Goal: Check status: Check status

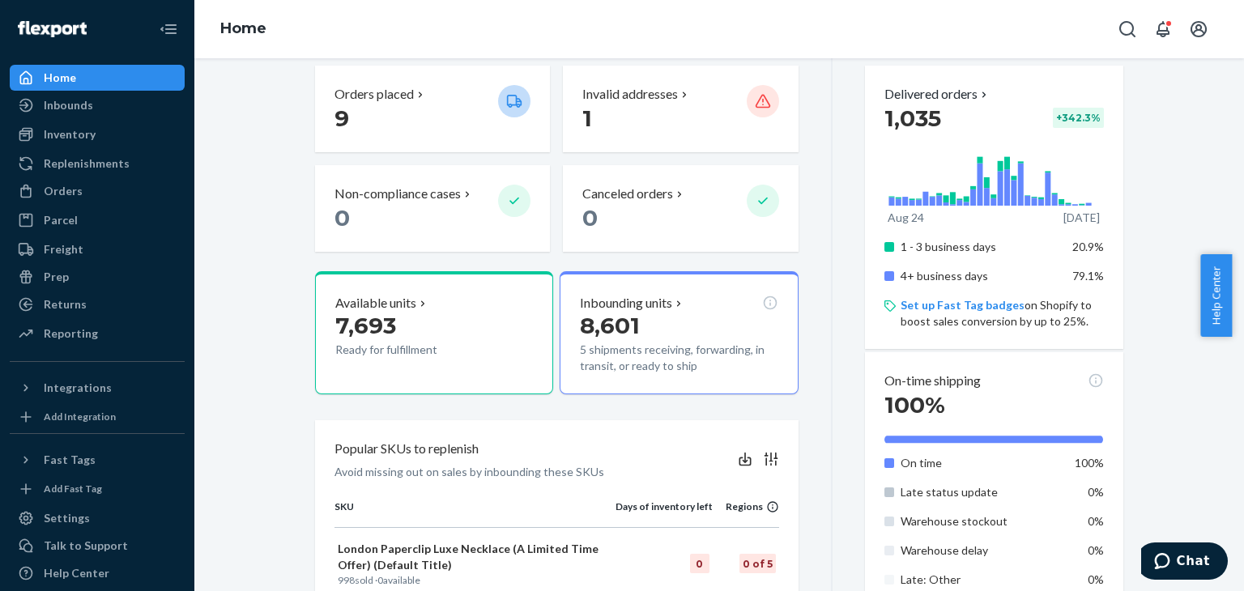
scroll to position [486, 0]
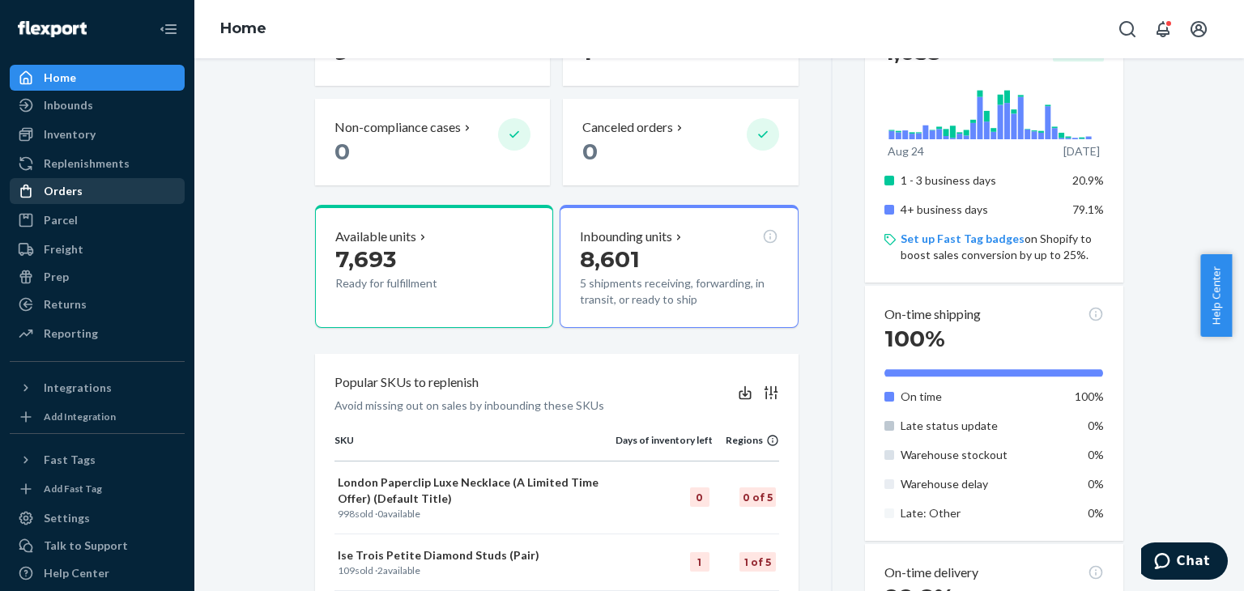
click at [88, 186] on div "Orders" at bounding box center [97, 191] width 172 height 23
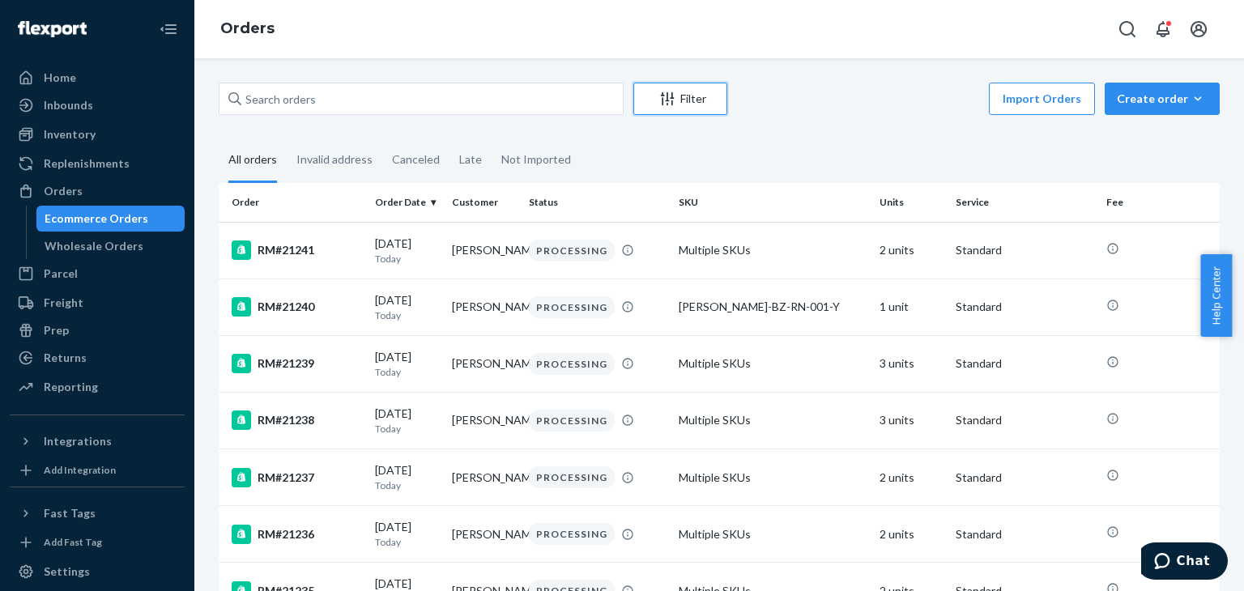
click at [675, 97] on div "Filter" at bounding box center [680, 99] width 92 height 16
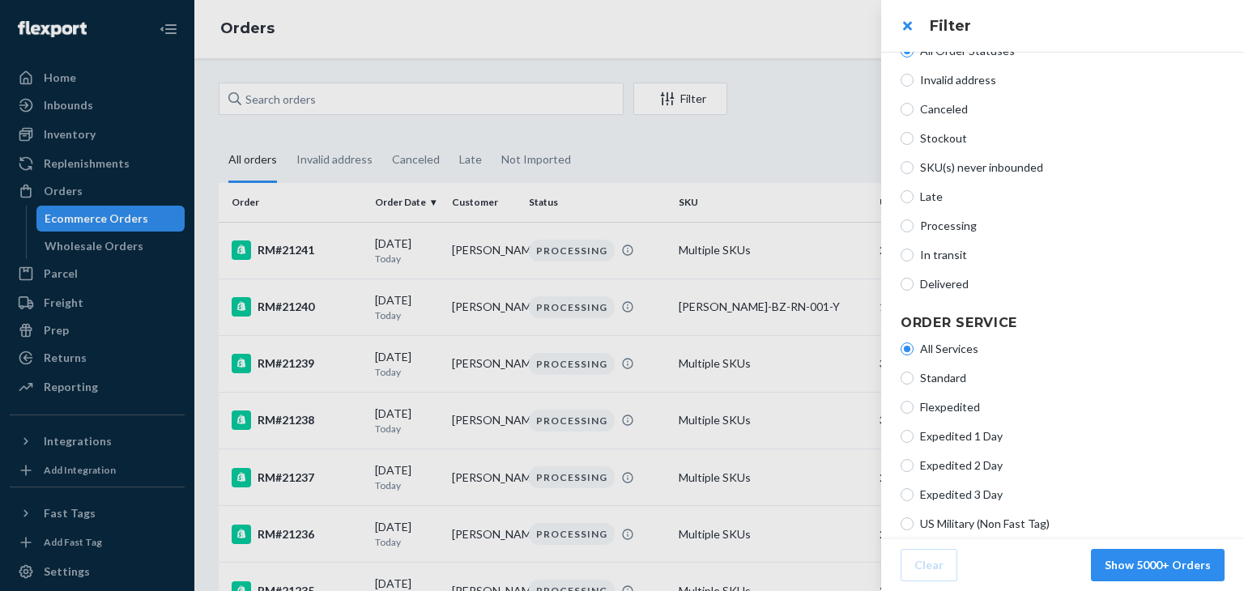
scroll to position [81, 0]
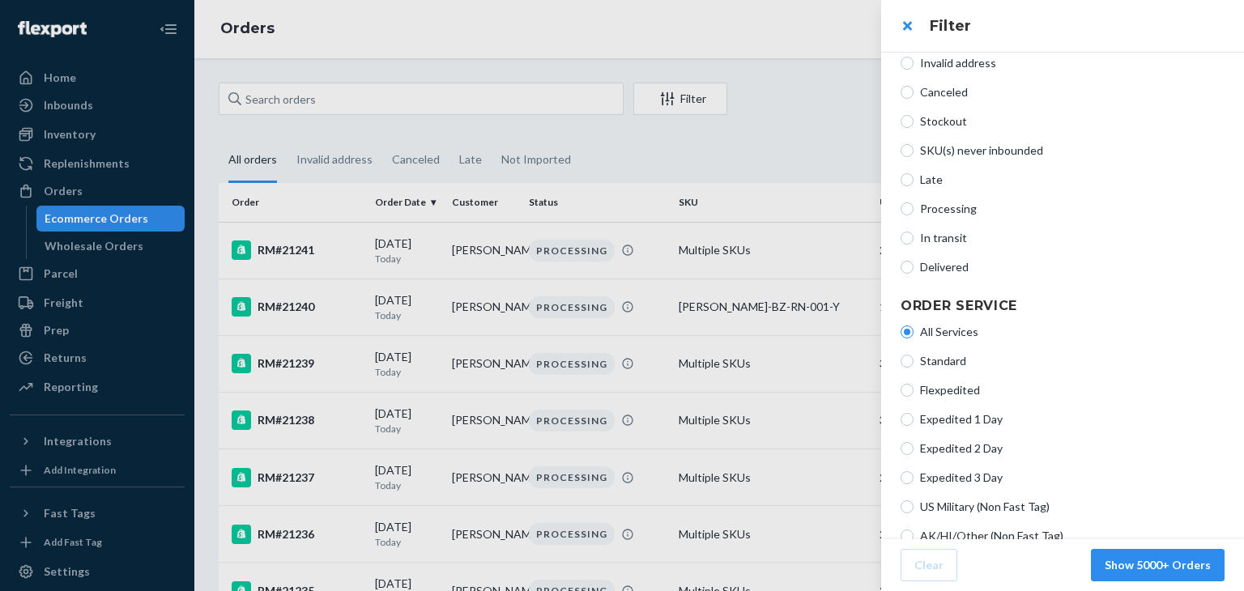
click at [791, 157] on div at bounding box center [622, 295] width 1244 height 591
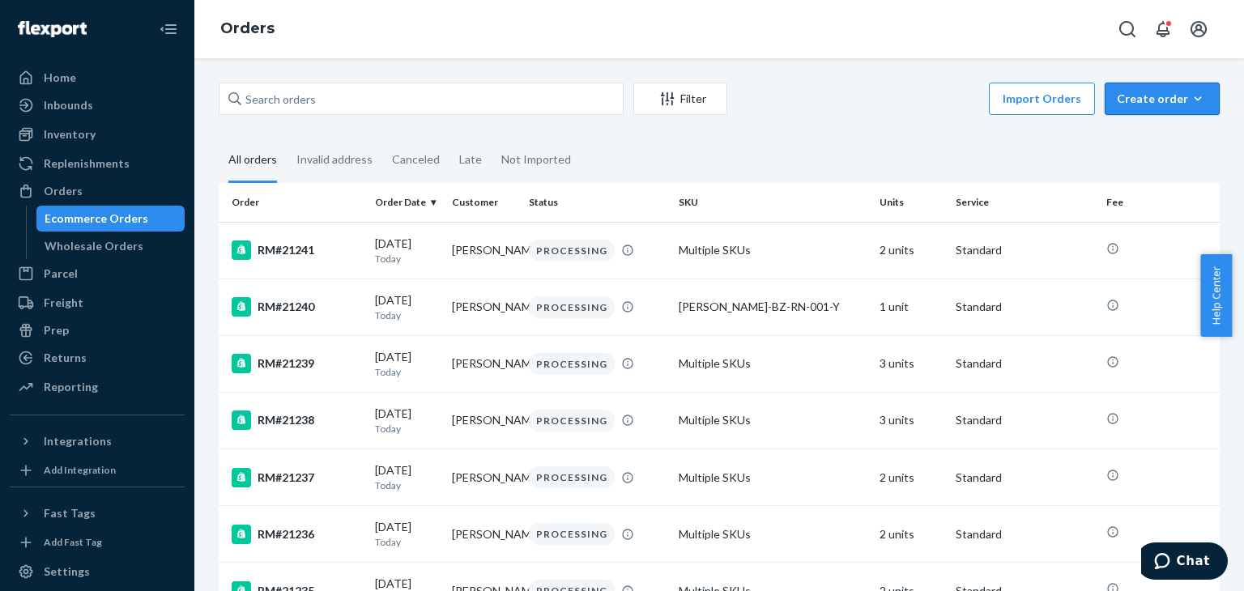
click at [1190, 98] on icon "button" at bounding box center [1198, 99] width 16 height 16
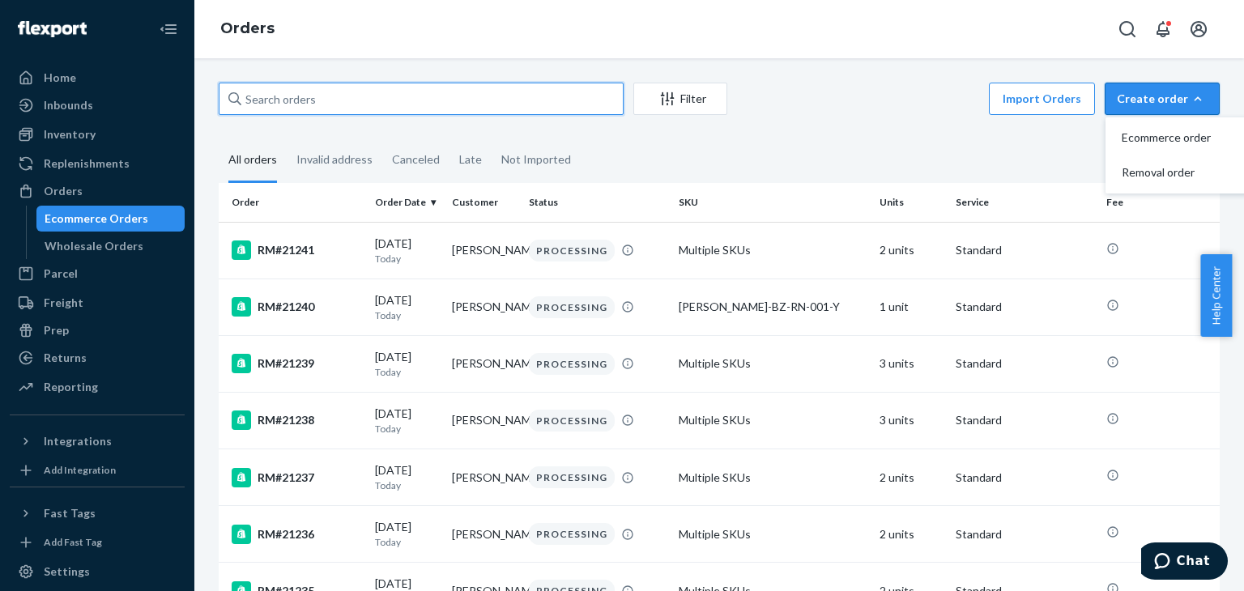
click at [338, 98] on input "text" at bounding box center [421, 99] width 405 height 32
click at [501, 163] on div "Not Imported" at bounding box center [536, 160] width 70 height 42
click at [492, 139] on input "Not Imported" at bounding box center [492, 139] width 0 height 0
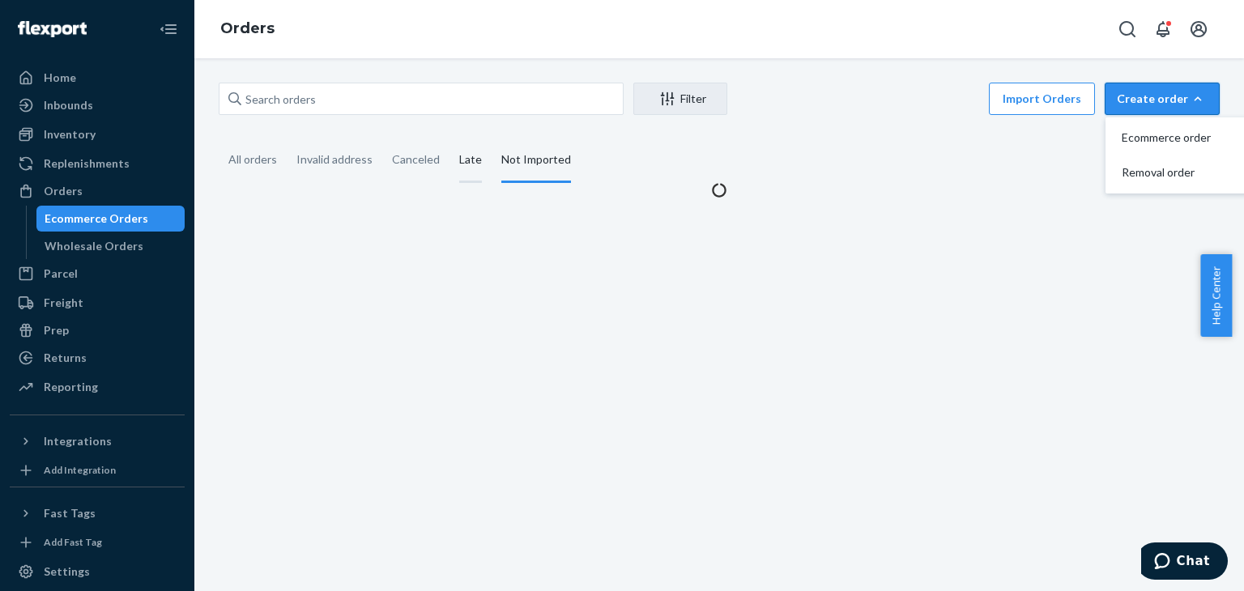
click at [459, 161] on div "Late" at bounding box center [470, 161] width 23 height 45
click at [450, 139] on input "Late" at bounding box center [450, 139] width 0 height 0
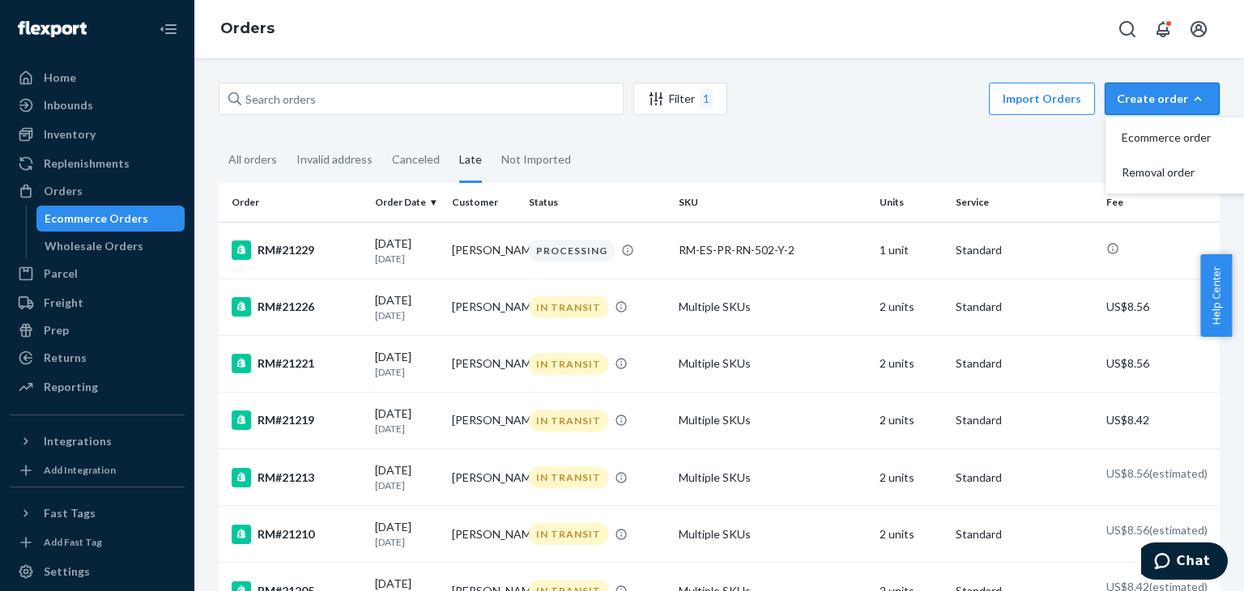
click at [469, 161] on div "Late" at bounding box center [470, 161] width 23 height 45
click at [450, 139] on input "Late" at bounding box center [450, 139] width 0 height 0
click at [469, 161] on div "Late" at bounding box center [470, 161] width 23 height 45
click at [450, 139] on input "Late" at bounding box center [450, 139] width 0 height 0
click at [468, 162] on div "Late" at bounding box center [470, 161] width 23 height 45
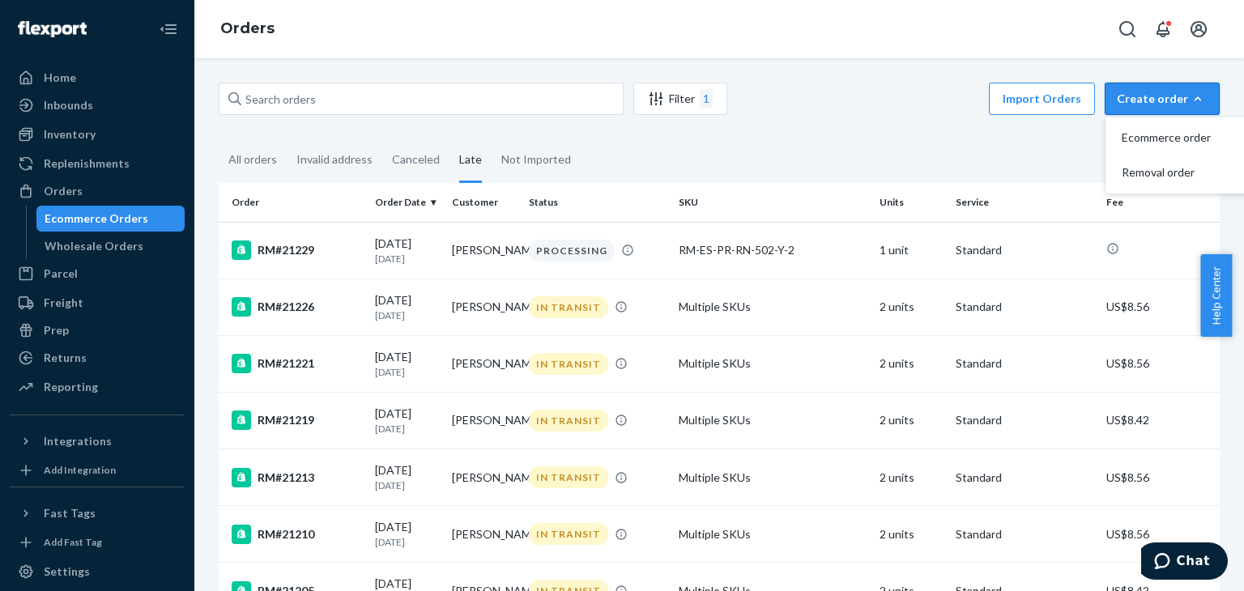
click at [450, 139] on input "Late" at bounding box center [450, 139] width 0 height 0
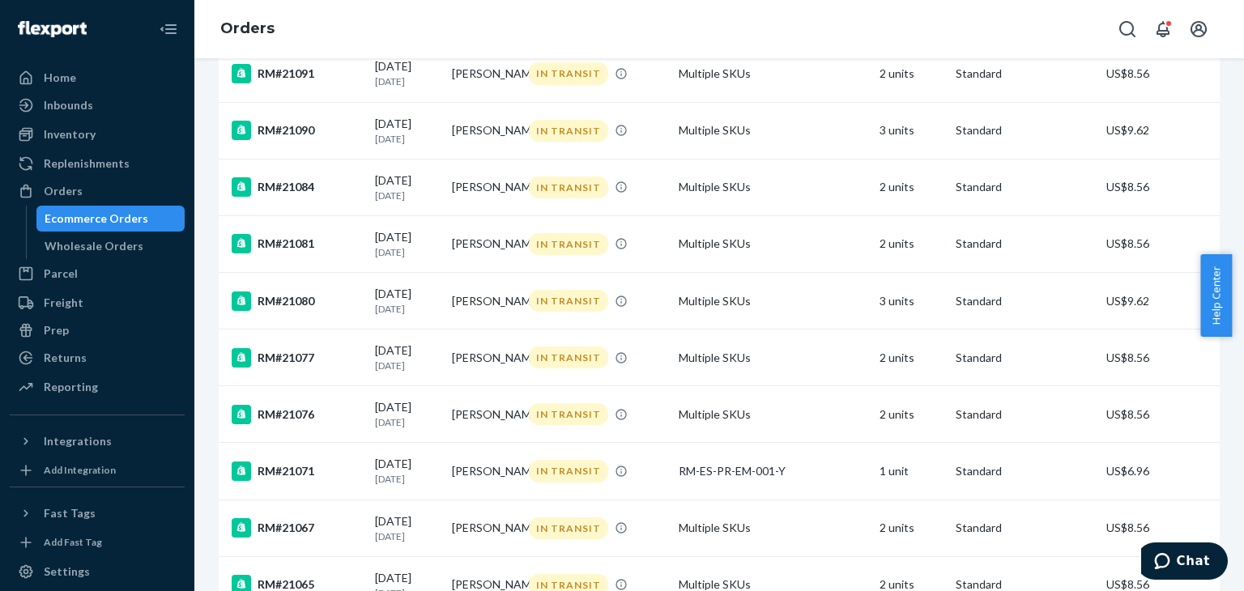
scroll to position [1219, 0]
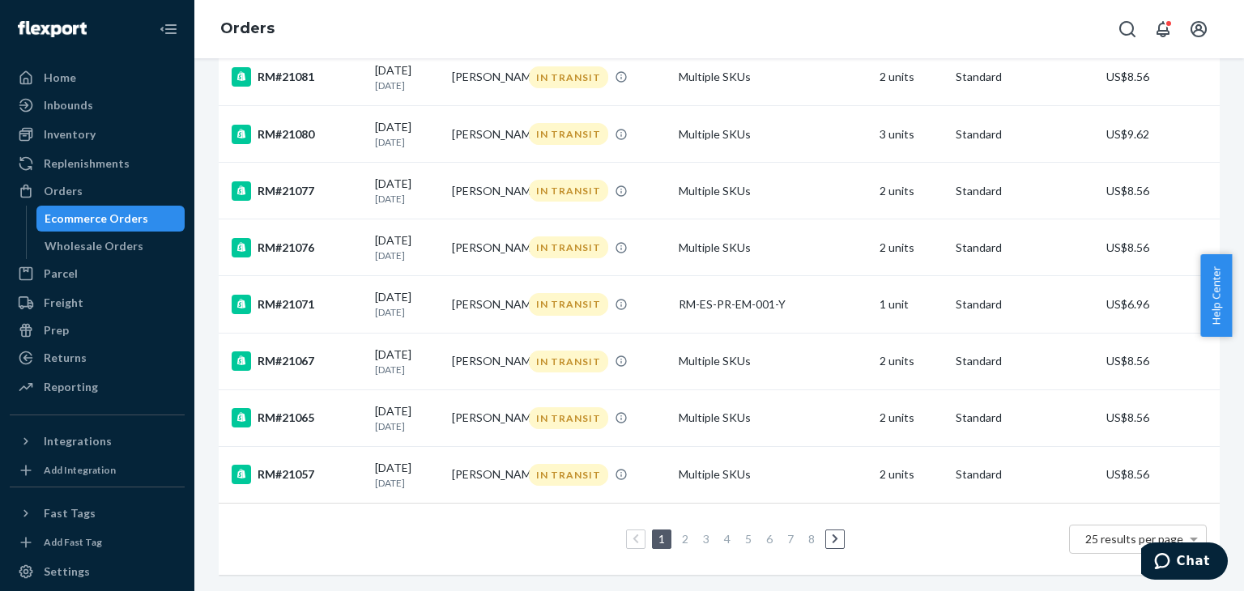
click at [685, 532] on link "2" at bounding box center [685, 539] width 13 height 14
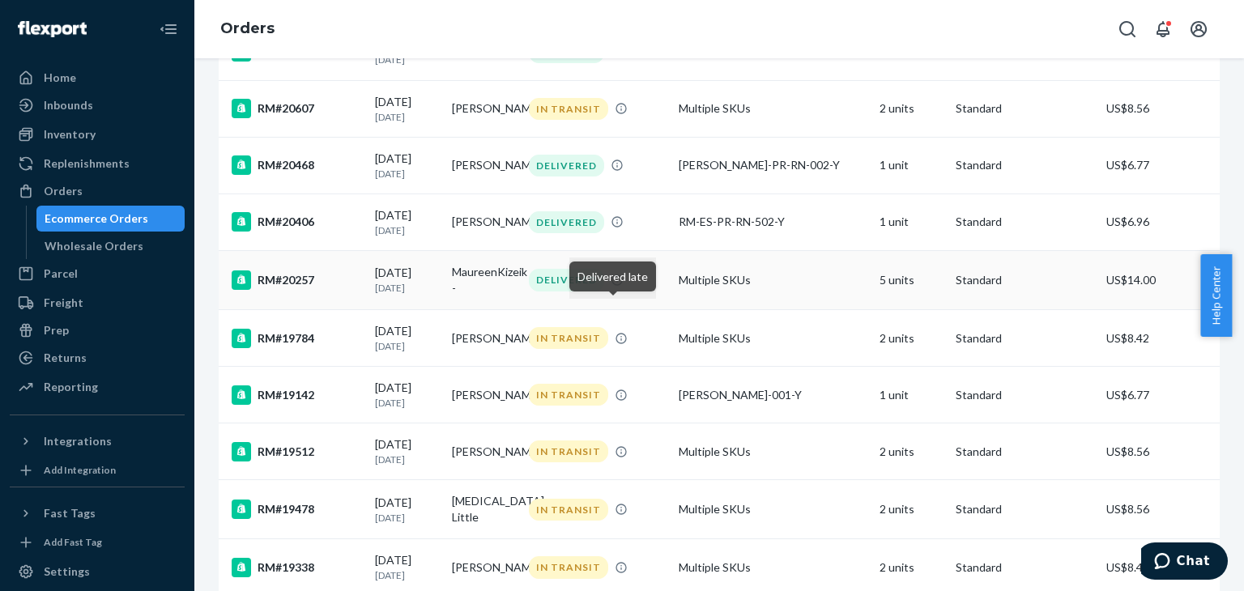
scroll to position [1208, 0]
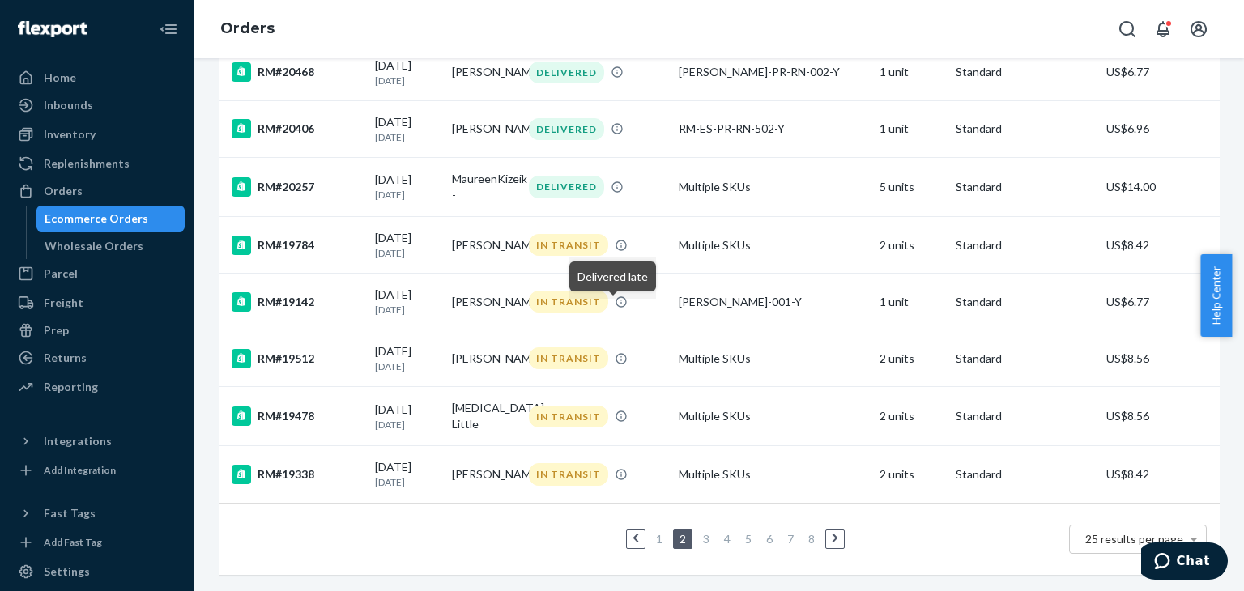
click at [710, 530] on ul "1 2 3 4 5 6 7 8" at bounding box center [719, 539] width 258 height 19
click at [703, 532] on link "3" at bounding box center [706, 539] width 13 height 14
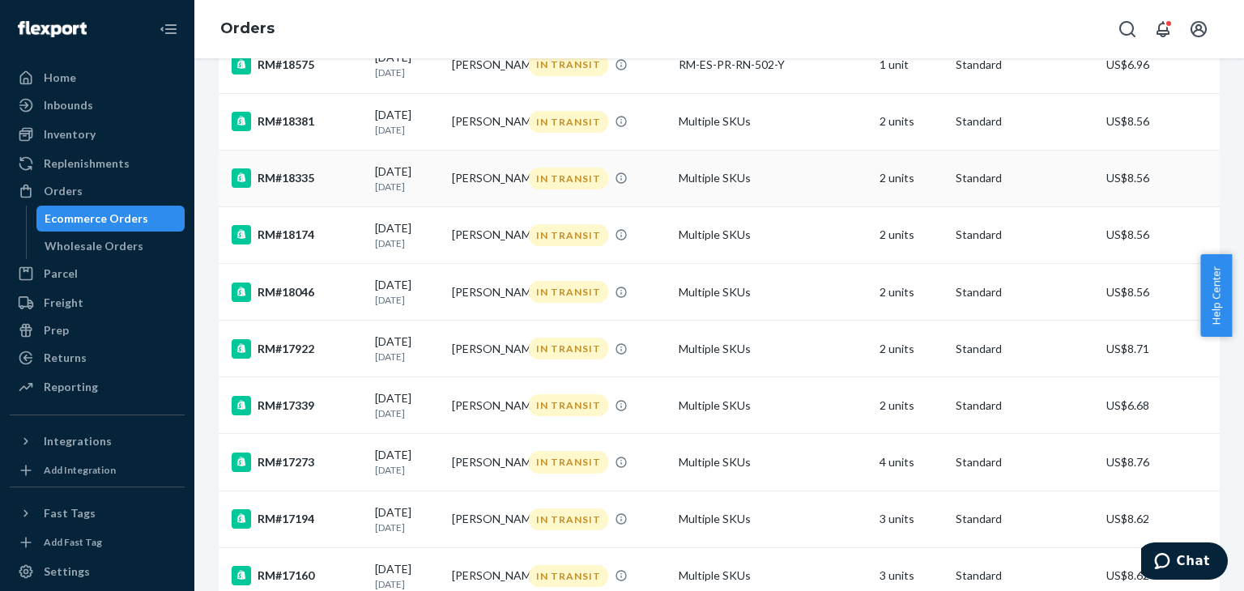
scroll to position [1233, 0]
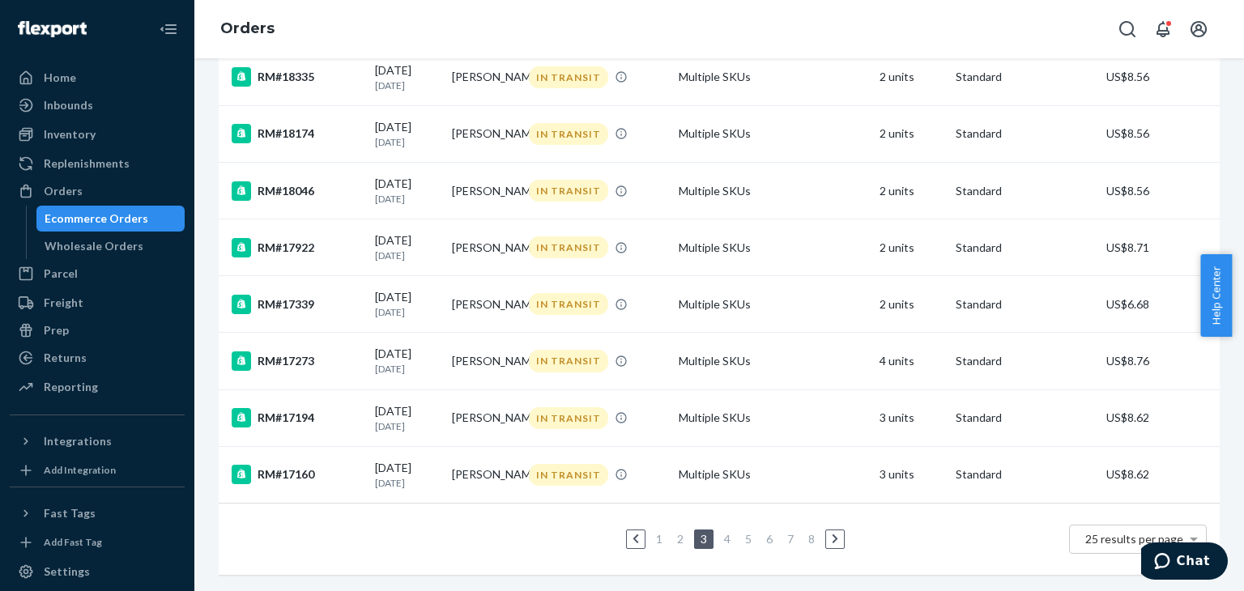
click at [633, 534] on icon at bounding box center [636, 539] width 7 height 11
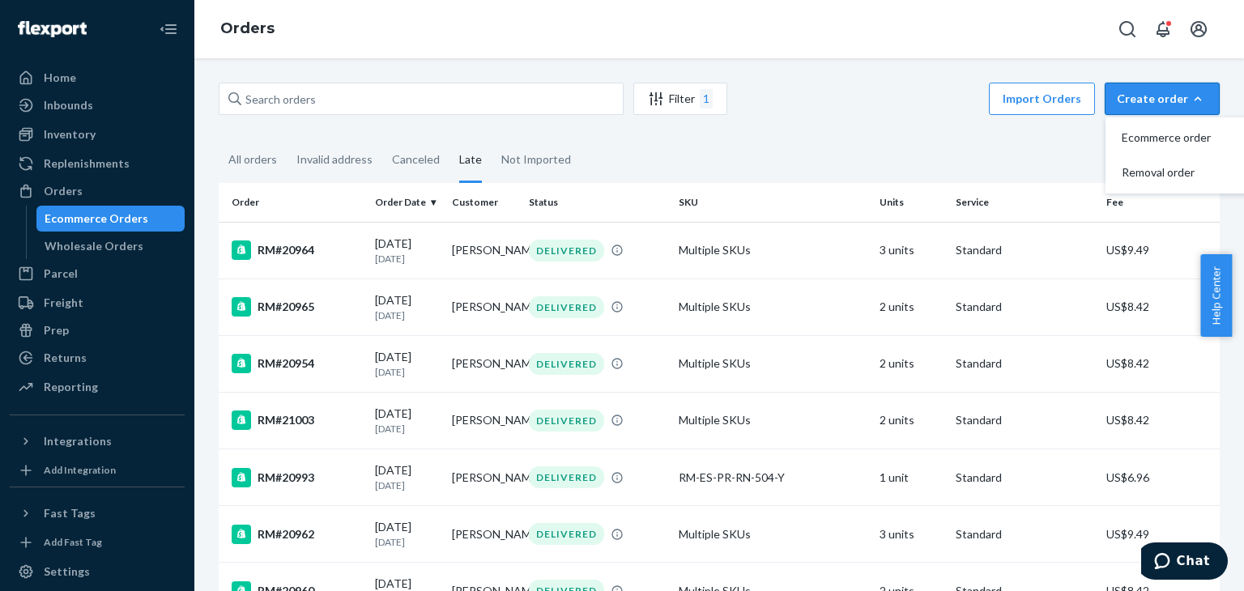
click at [467, 162] on div "Late" at bounding box center [470, 161] width 23 height 45
click at [450, 139] on input "Late" at bounding box center [450, 139] width 0 height 0
click at [434, 203] on th "Order Date" at bounding box center [407, 202] width 77 height 39
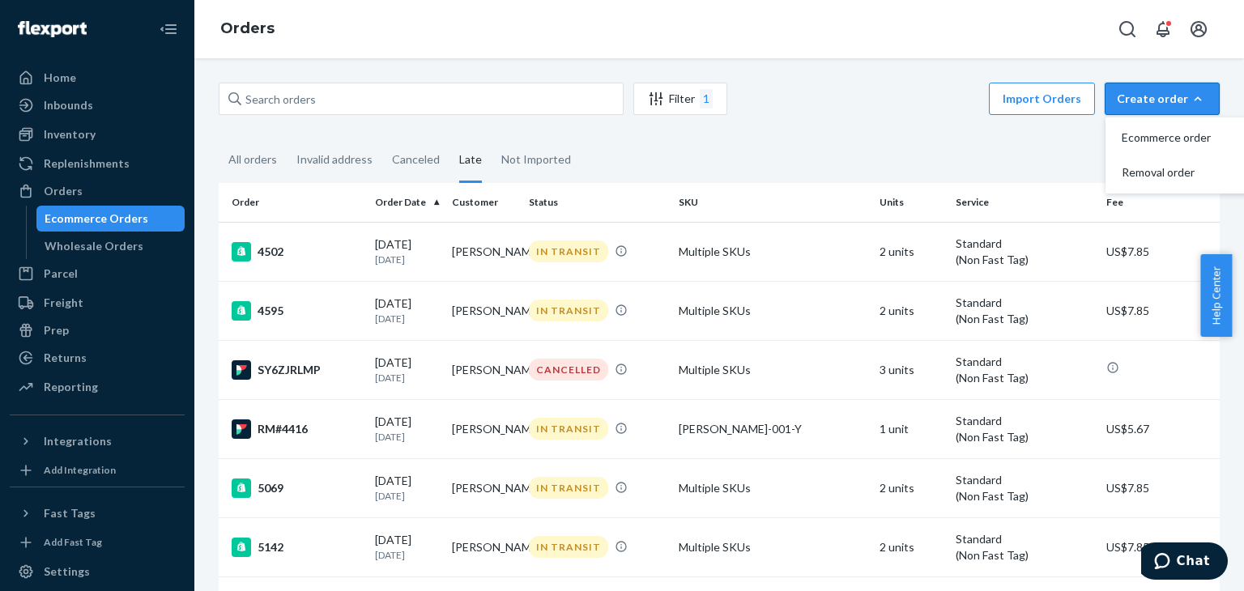
click at [428, 203] on th "Order Date" at bounding box center [407, 202] width 77 height 39
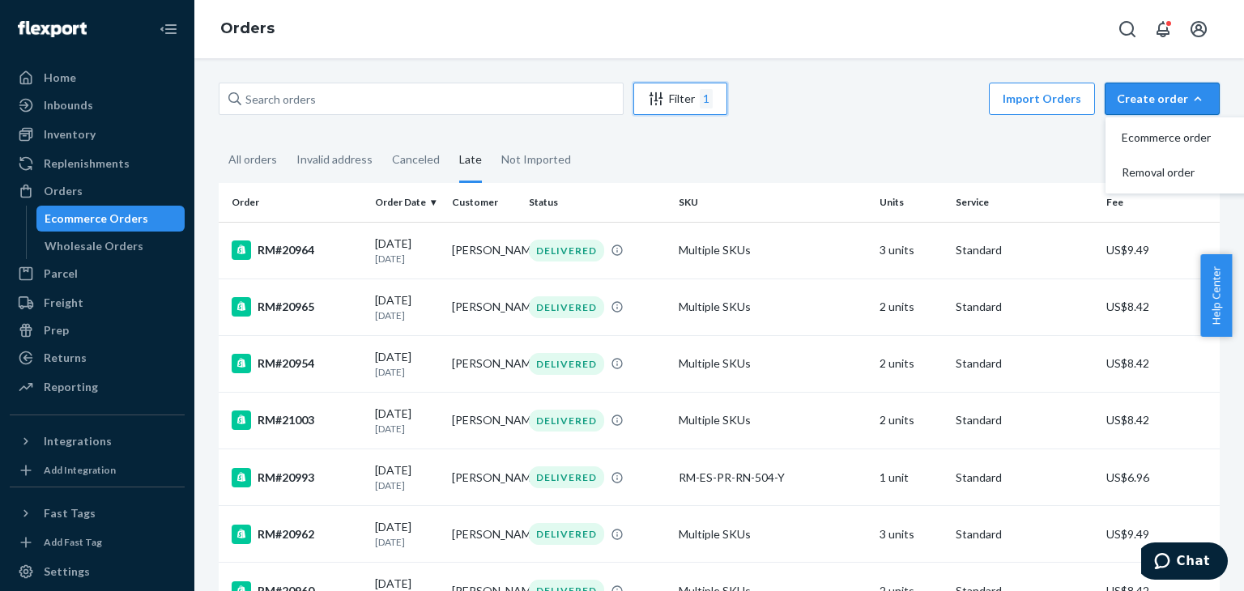
click at [640, 106] on div "Filter 1" at bounding box center [680, 98] width 92 height 19
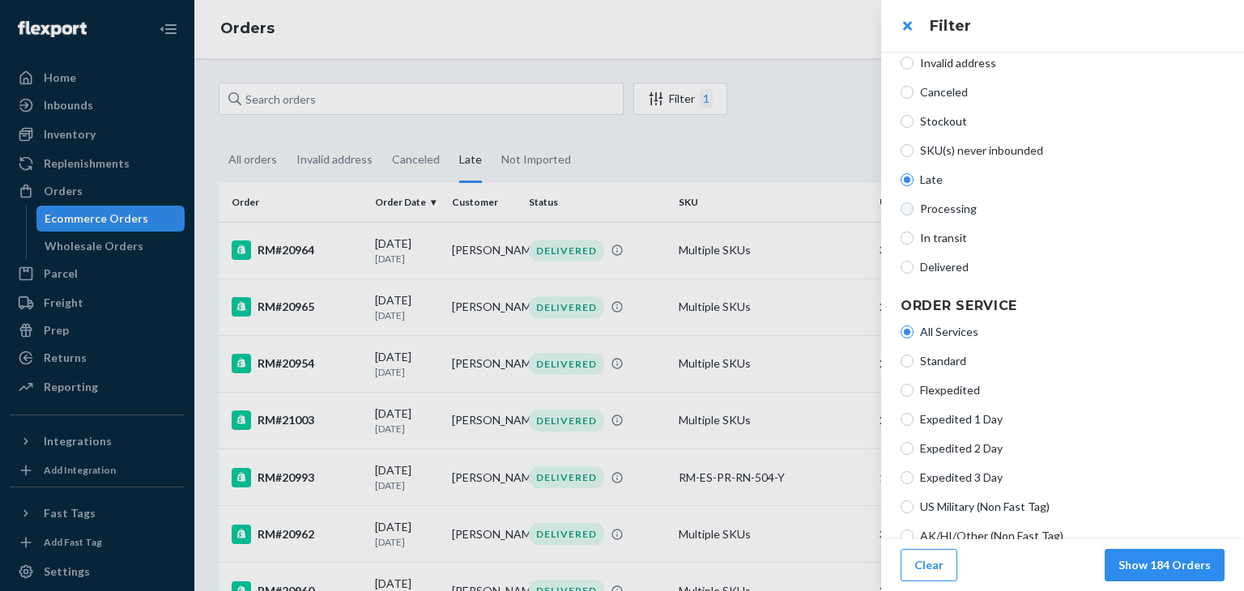
scroll to position [162, 0]
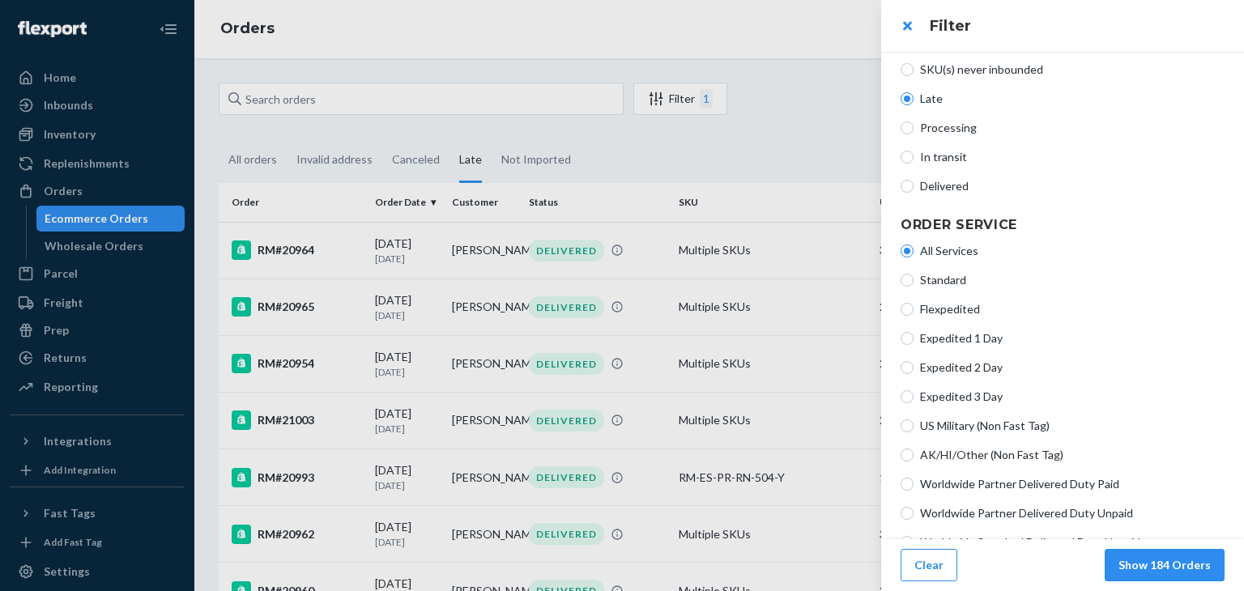
click at [914, 162] on label "In transit" at bounding box center [1063, 157] width 324 height 16
click at [914, 162] on input "In transit" at bounding box center [907, 157] width 13 height 13
radio input "true"
radio input "false"
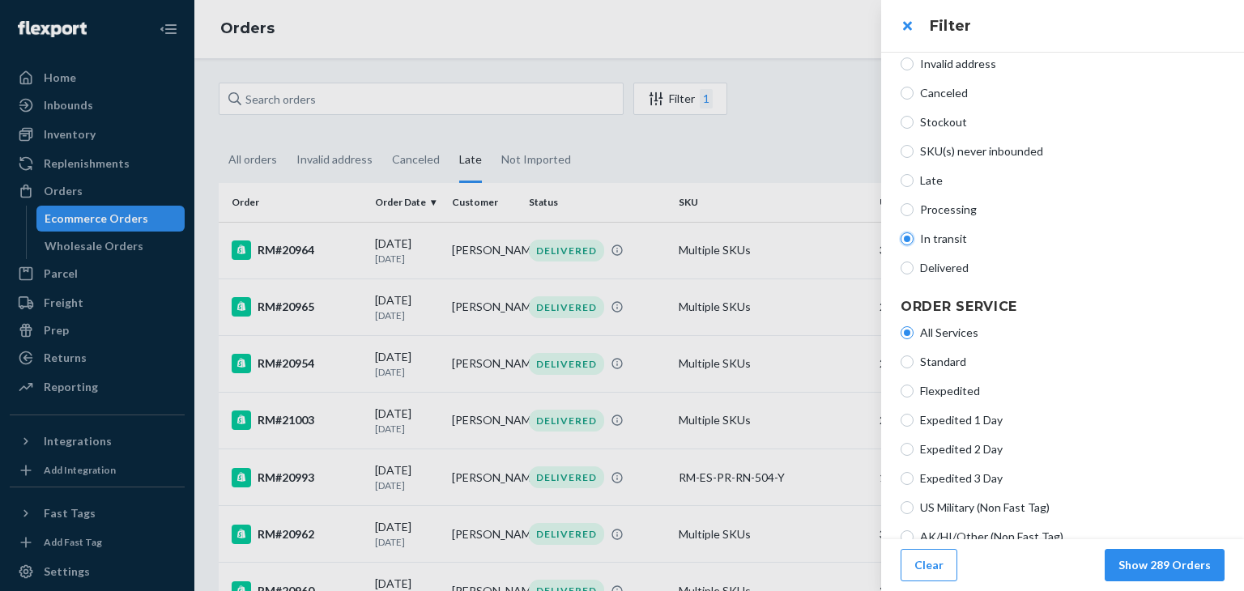
scroll to position [0, 0]
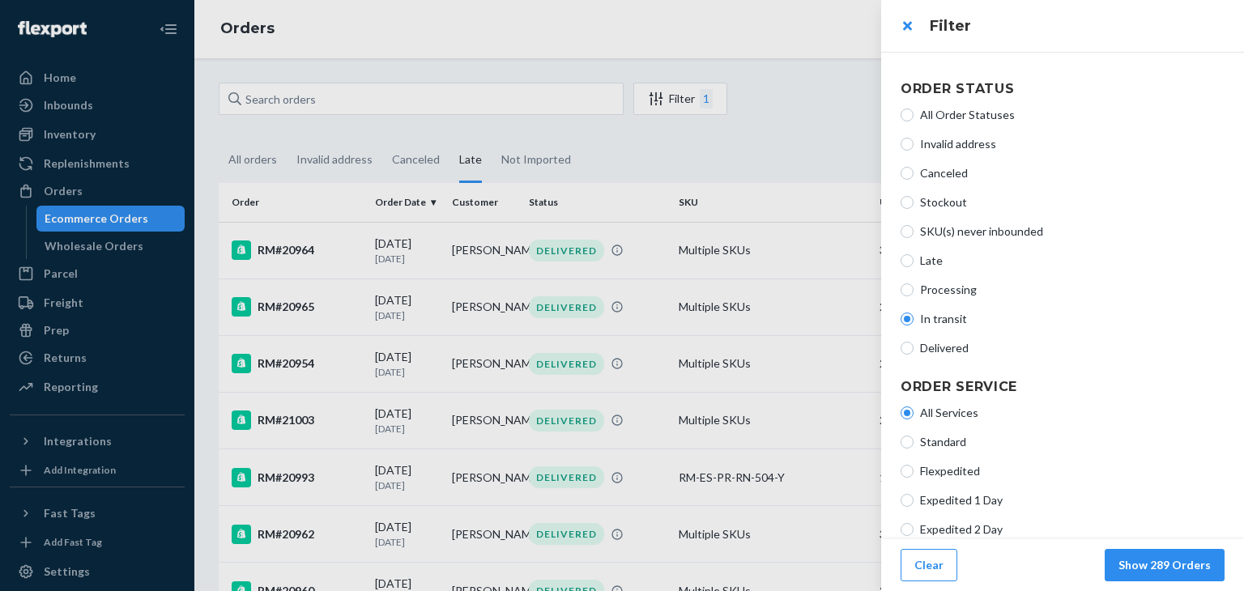
click at [806, 137] on div at bounding box center [622, 295] width 1244 height 591
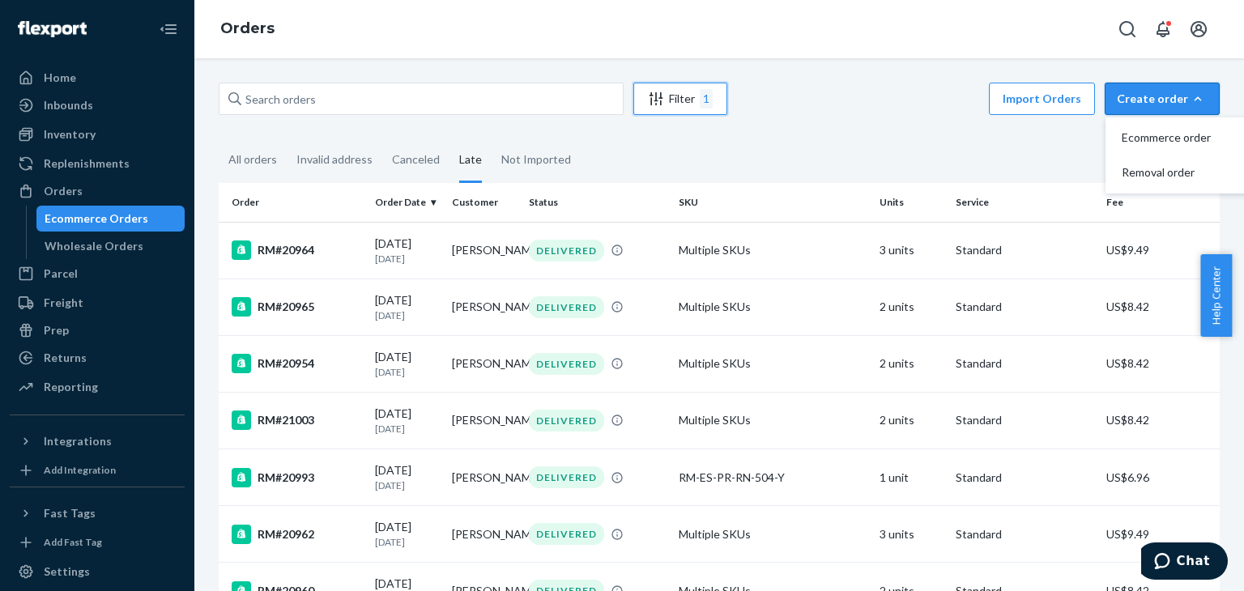
click at [682, 103] on div "Filter 1" at bounding box center [680, 98] width 92 height 19
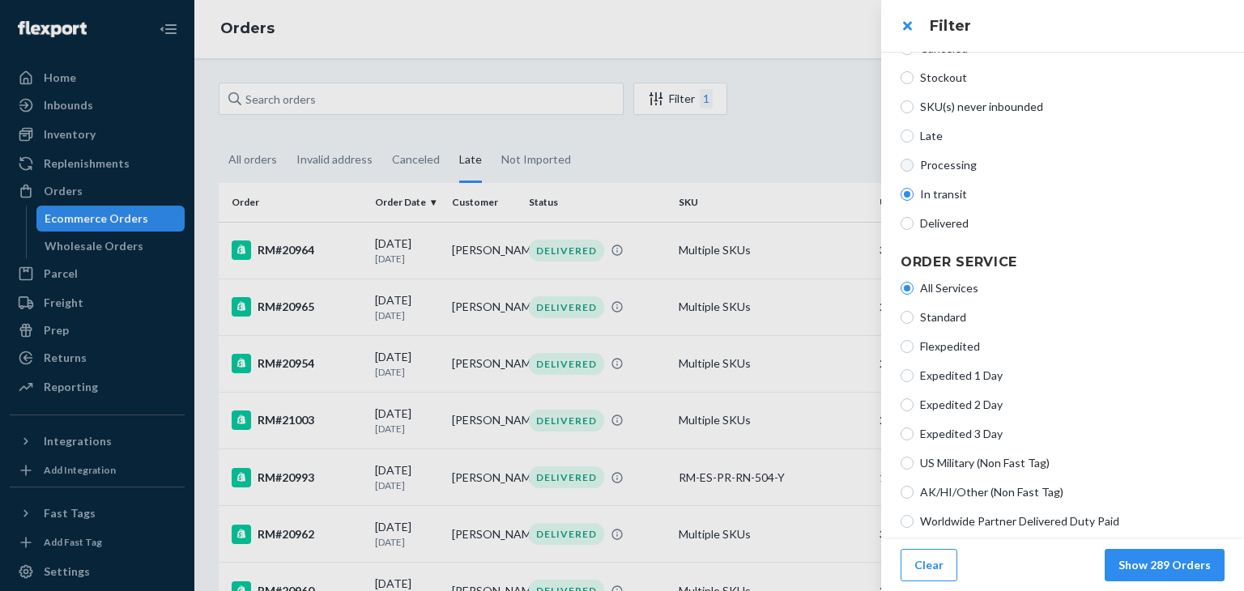
scroll to position [162, 0]
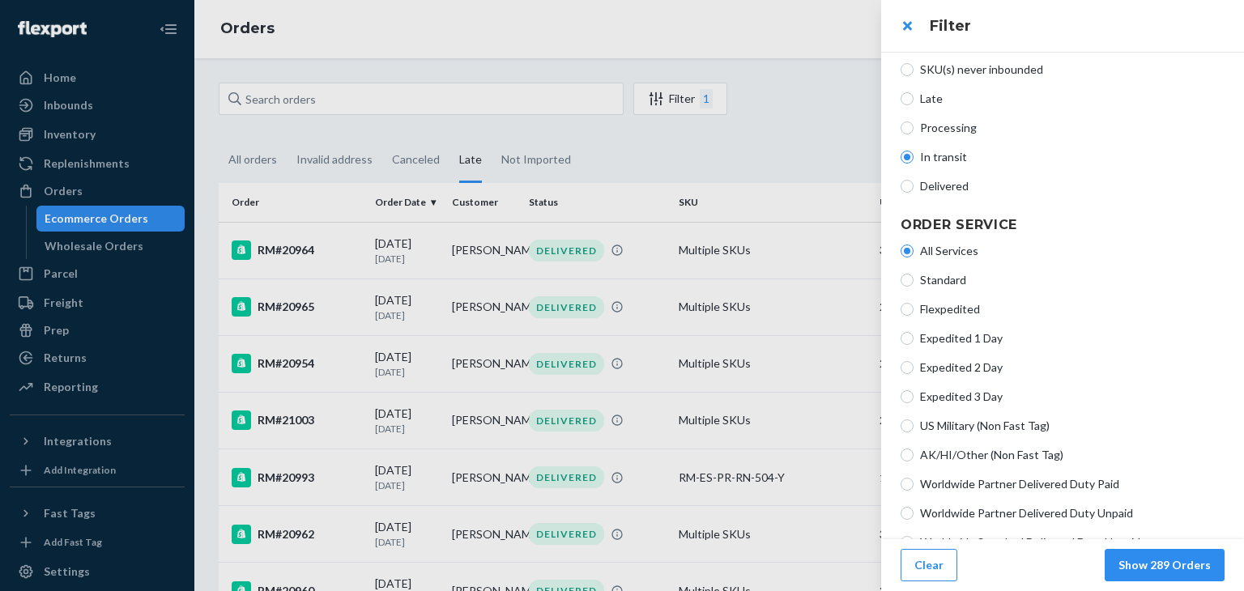
click at [936, 155] on span "In transit" at bounding box center [1072, 157] width 305 height 16
click at [914, 155] on input "In transit" at bounding box center [907, 157] width 13 height 13
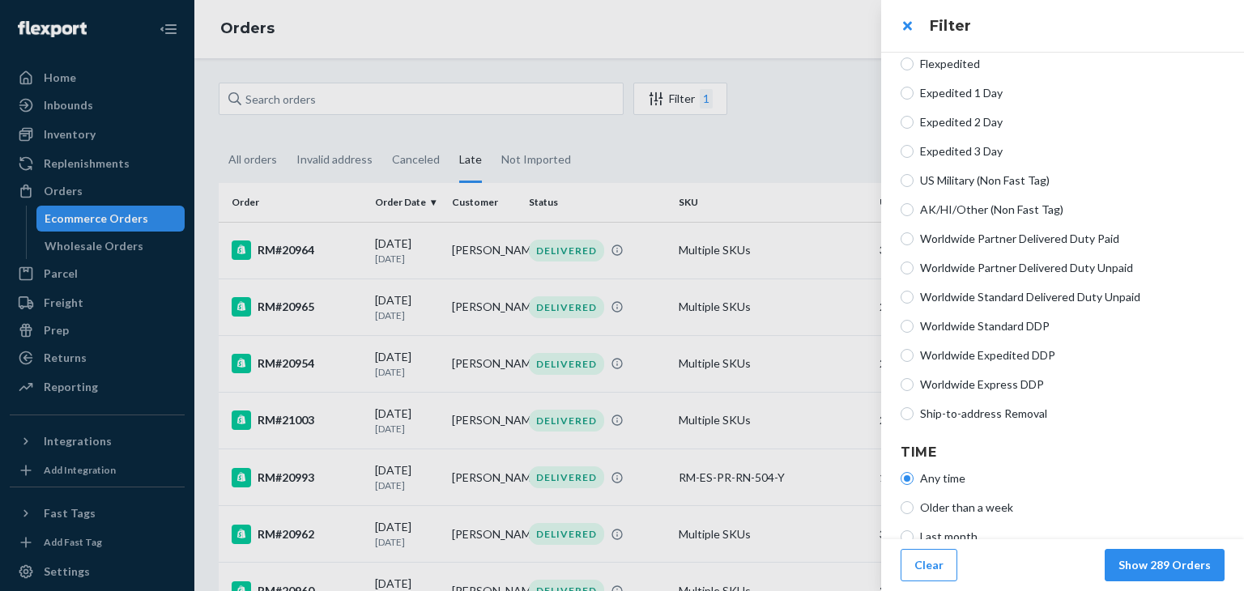
scroll to position [433, 0]
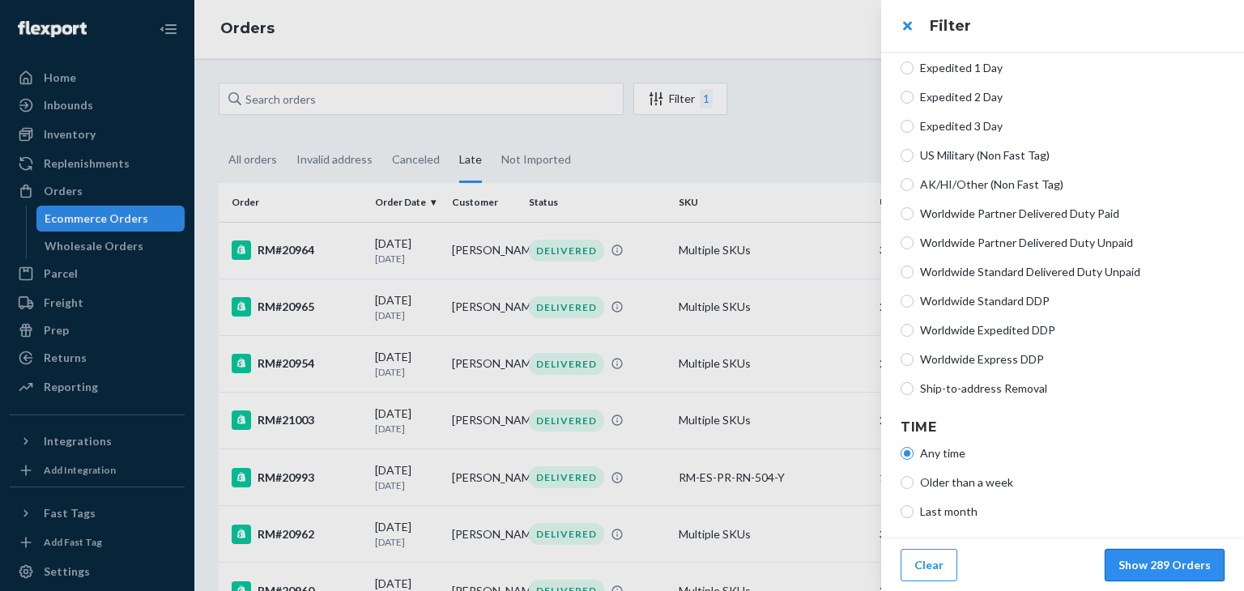
click at [1130, 560] on button "Show 289 Orders" at bounding box center [1165, 565] width 120 height 32
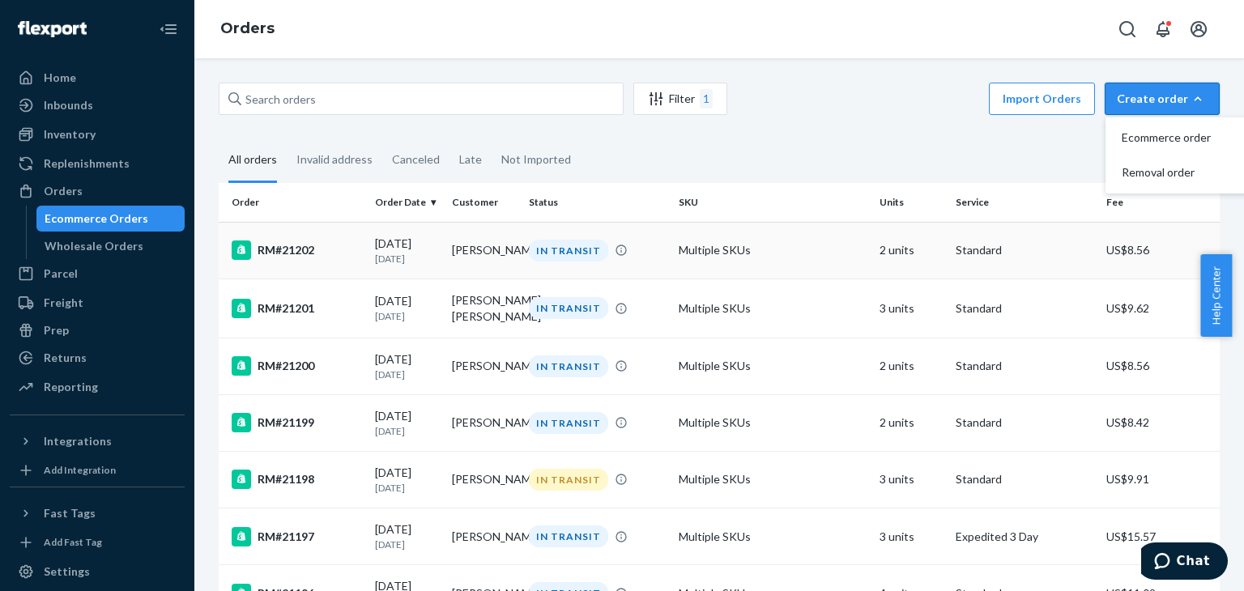
click at [314, 254] on div "RM#21202" at bounding box center [297, 250] width 130 height 19
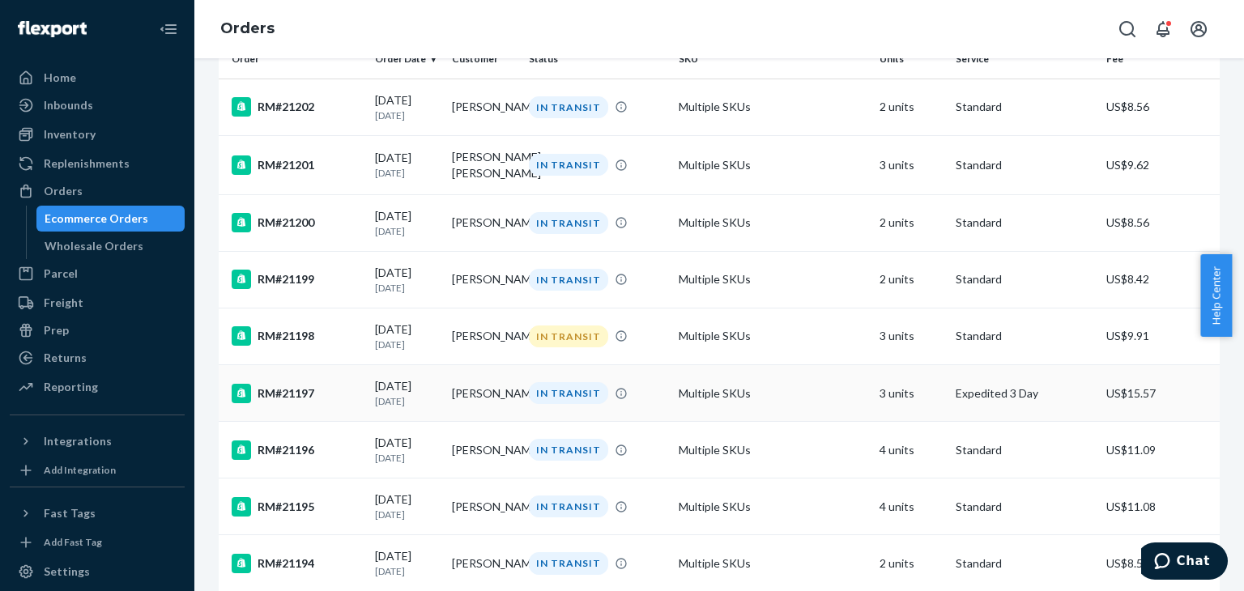
scroll to position [162, 0]
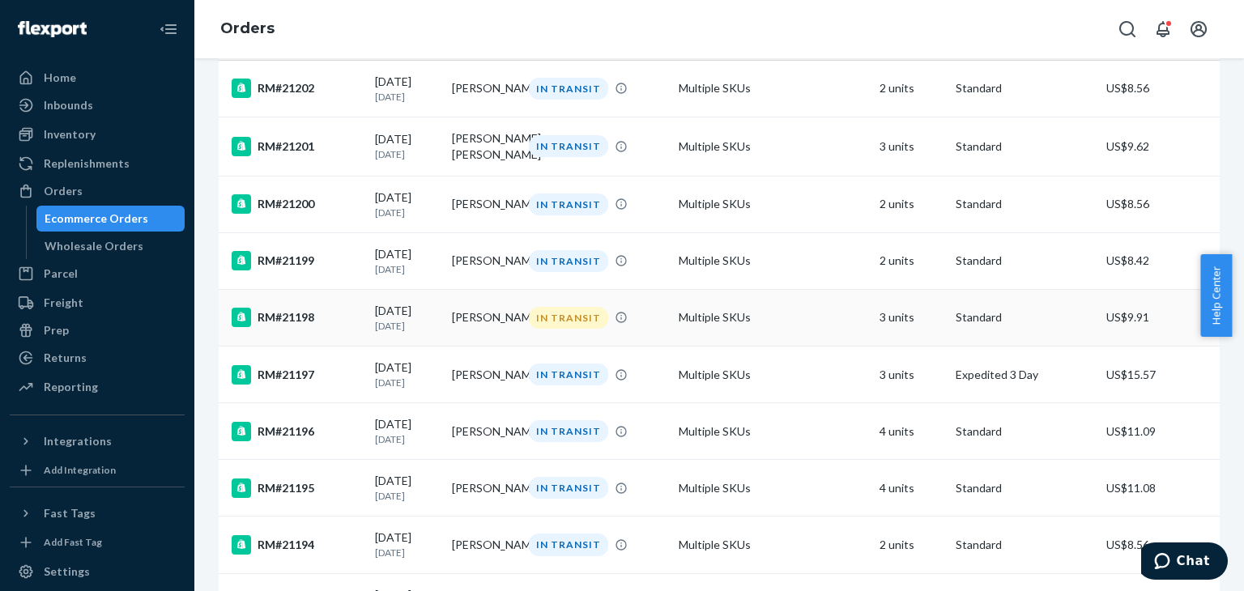
click at [312, 327] on div "RM#21198" at bounding box center [297, 317] width 130 height 19
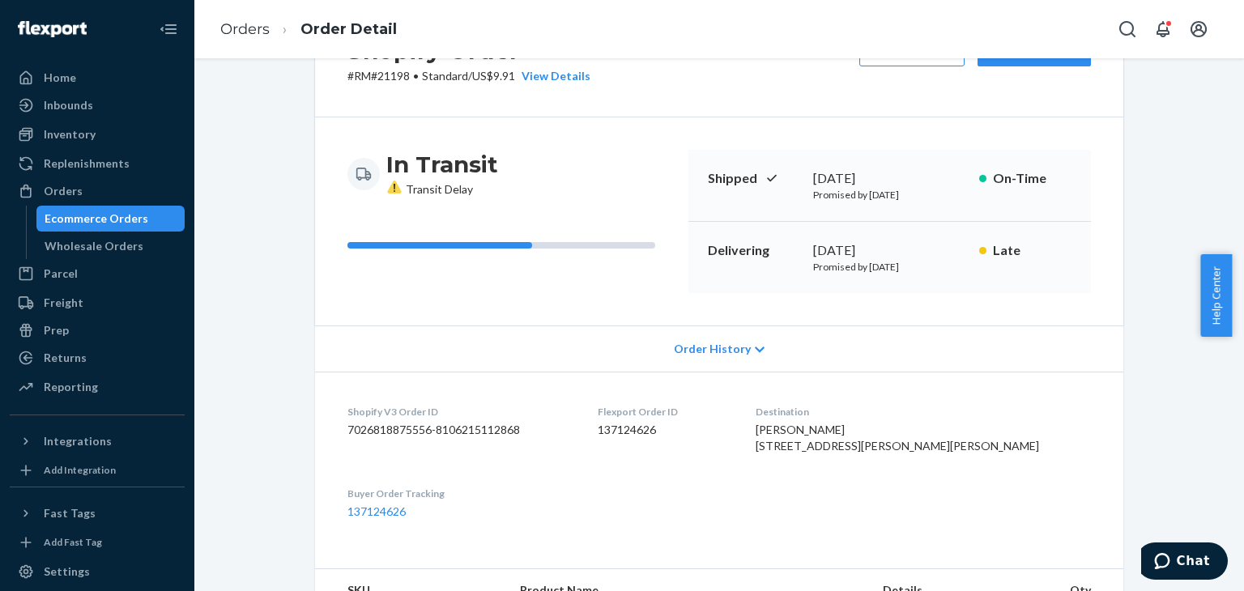
scroll to position [162, 0]
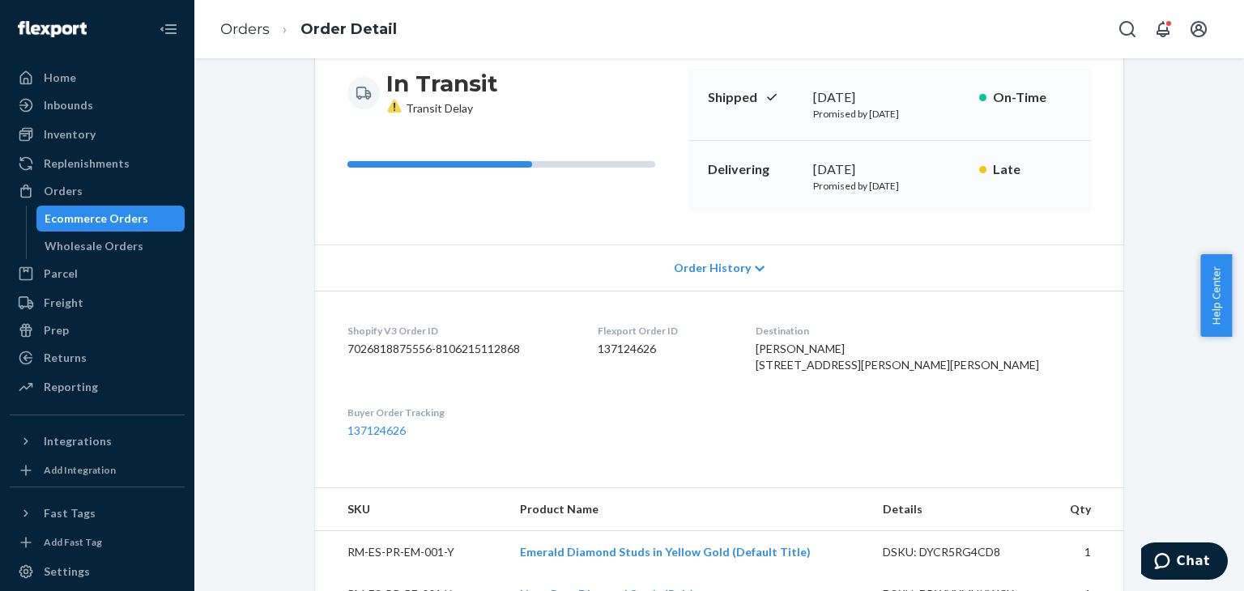
click at [423, 115] on div "In Transit Transit Delay" at bounding box center [442, 93] width 112 height 48
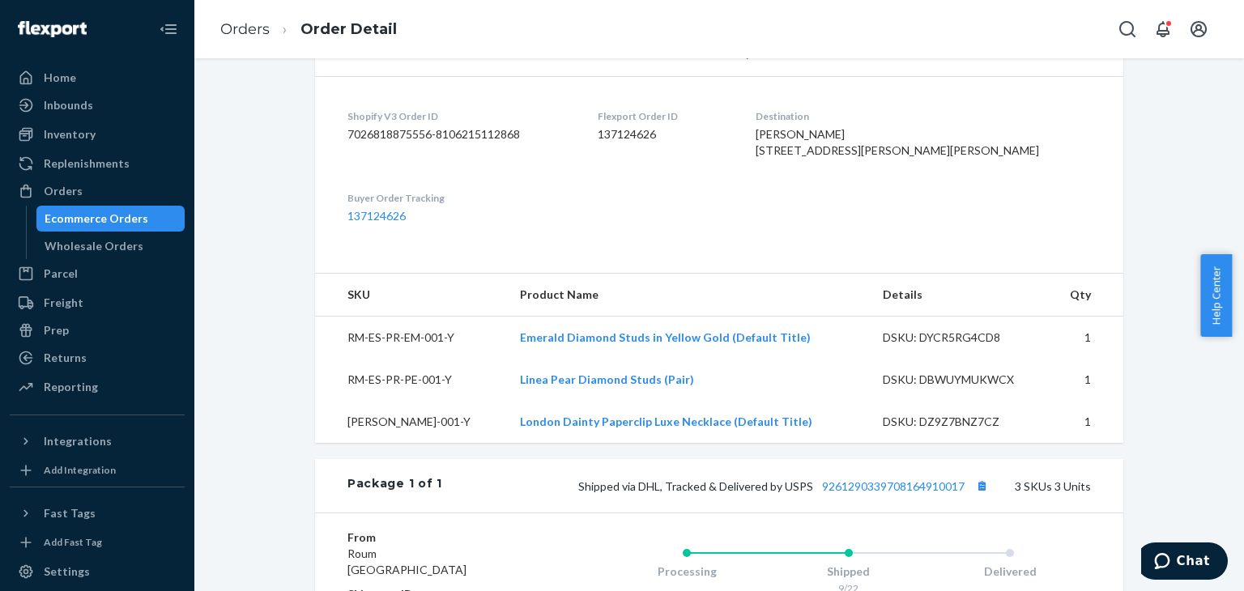
scroll to position [405, 0]
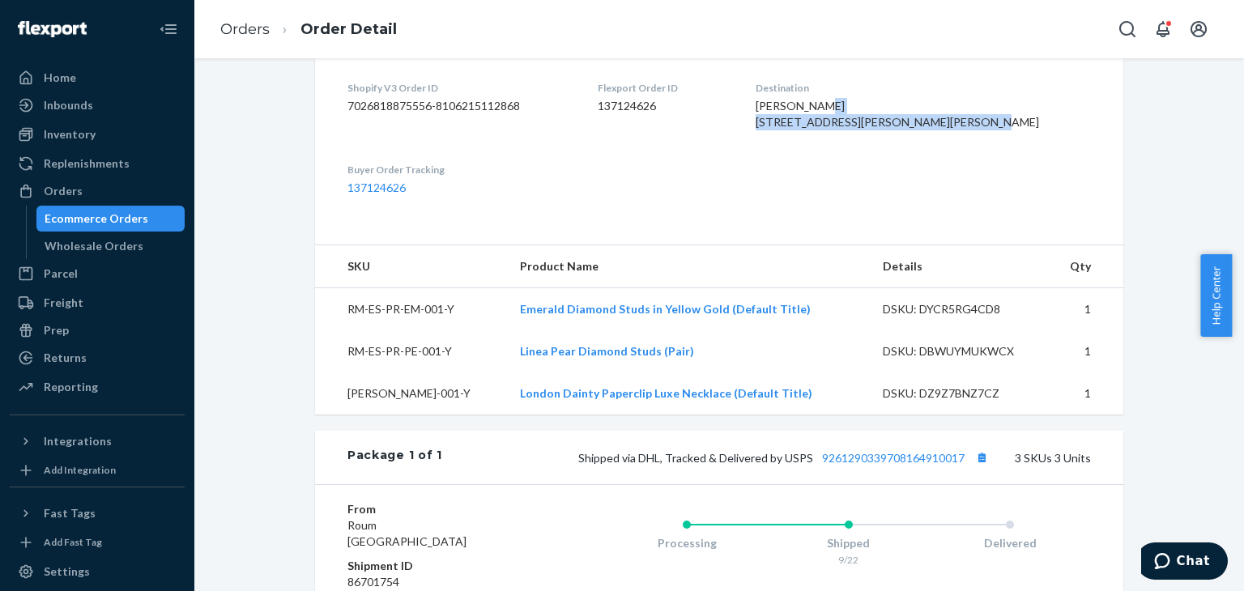
drag, startPoint x: 850, startPoint y: 121, endPoint x: 876, endPoint y: 151, distance: 39.0
click at [876, 130] on div "[PERSON_NAME] [STREET_ADDRESS][PERSON_NAME][PERSON_NAME]" at bounding box center [923, 114] width 335 height 32
drag, startPoint x: 860, startPoint y: 194, endPoint x: 816, endPoint y: 211, distance: 47.2
click at [859, 194] on dl "Shopify V3 Order ID 7026818875556-8106215112868 Flexport Order ID 137124626 Des…" at bounding box center [719, 138] width 808 height 181
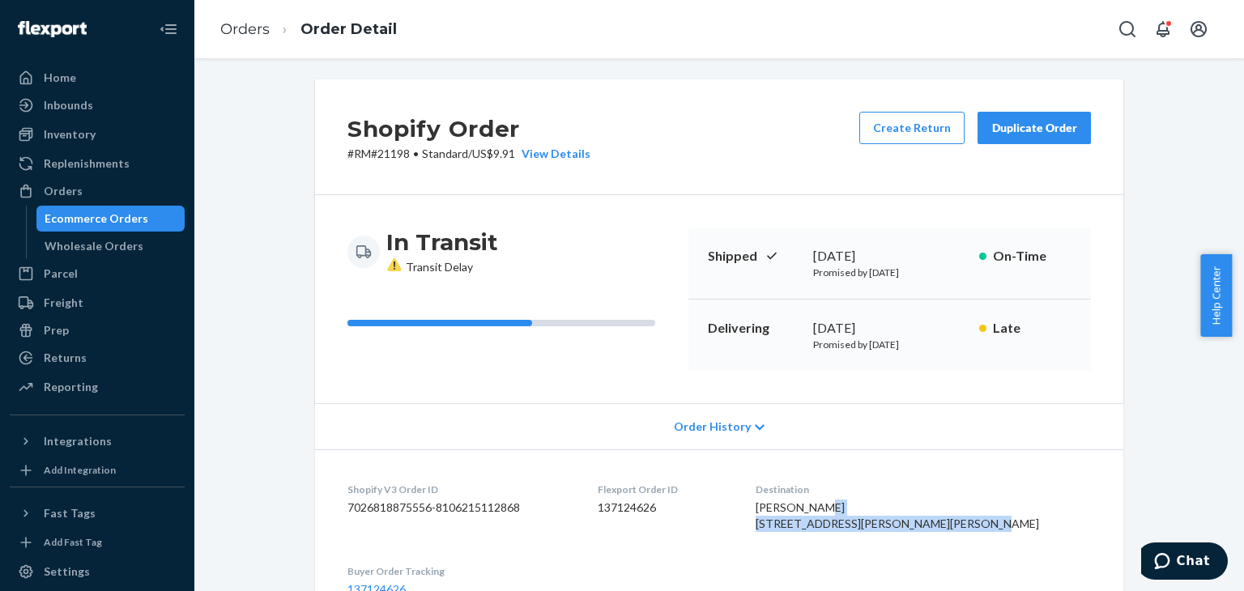
scroll to position [0, 0]
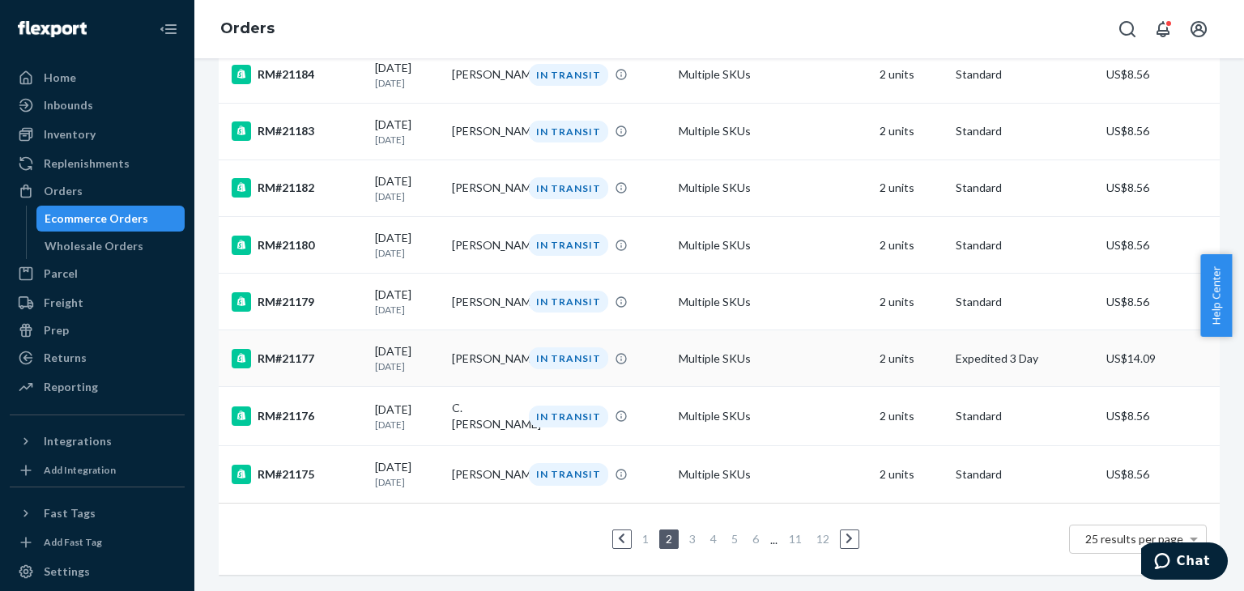
scroll to position [1225, 0]
click at [686, 532] on link "3" at bounding box center [692, 539] width 13 height 14
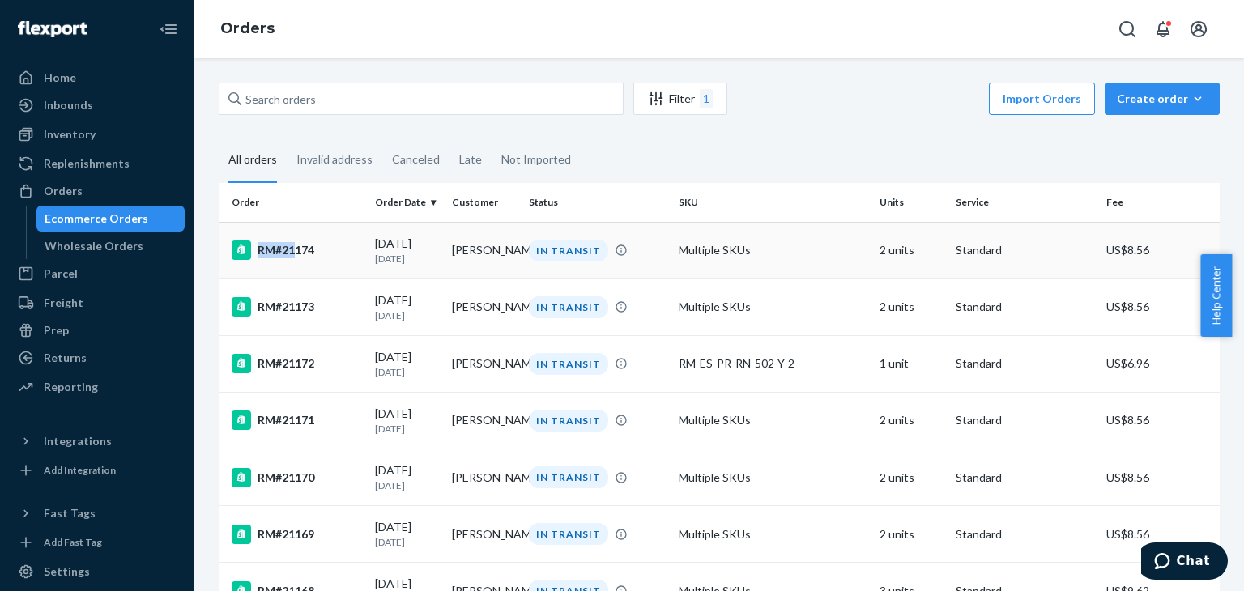
click at [296, 255] on div "RM#21174" at bounding box center [297, 250] width 130 height 19
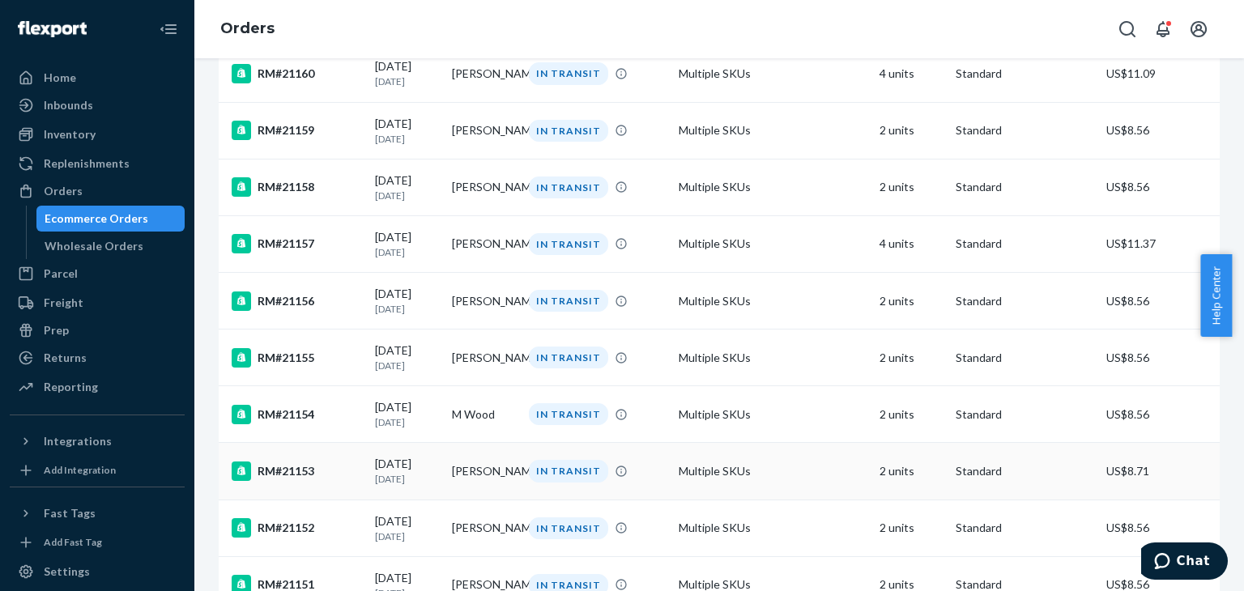
scroll to position [1202, 0]
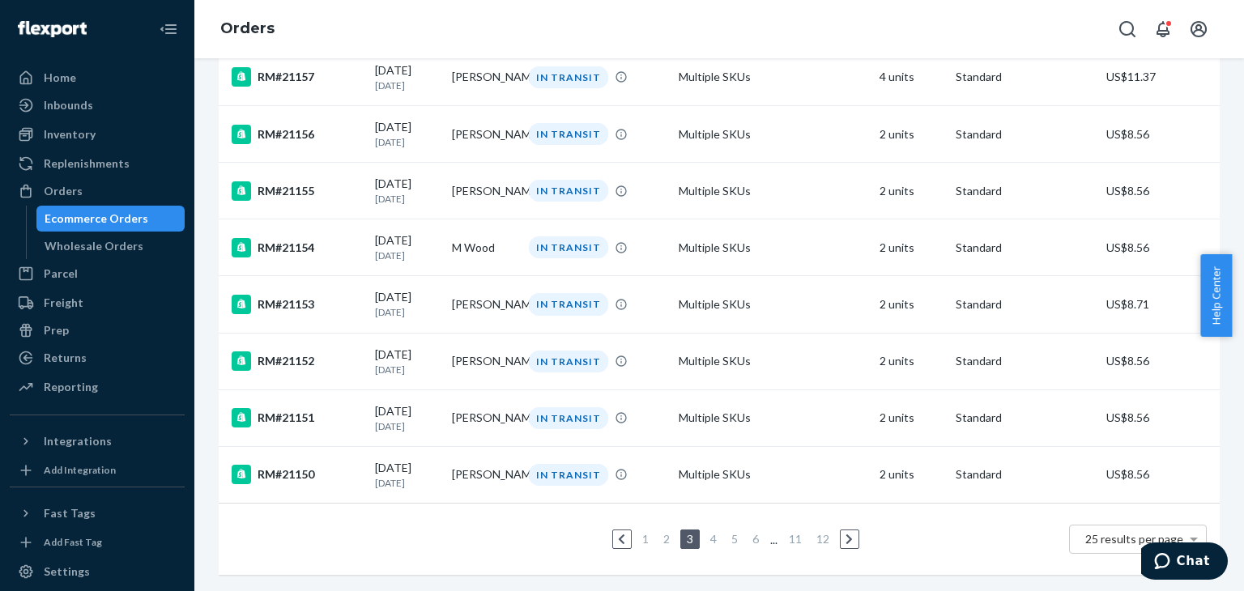
click at [718, 530] on ul "1 2 3 4 5 6 ... 11 12" at bounding box center [720, 539] width 286 height 19
click at [713, 532] on link "4" at bounding box center [713, 539] width 13 height 14
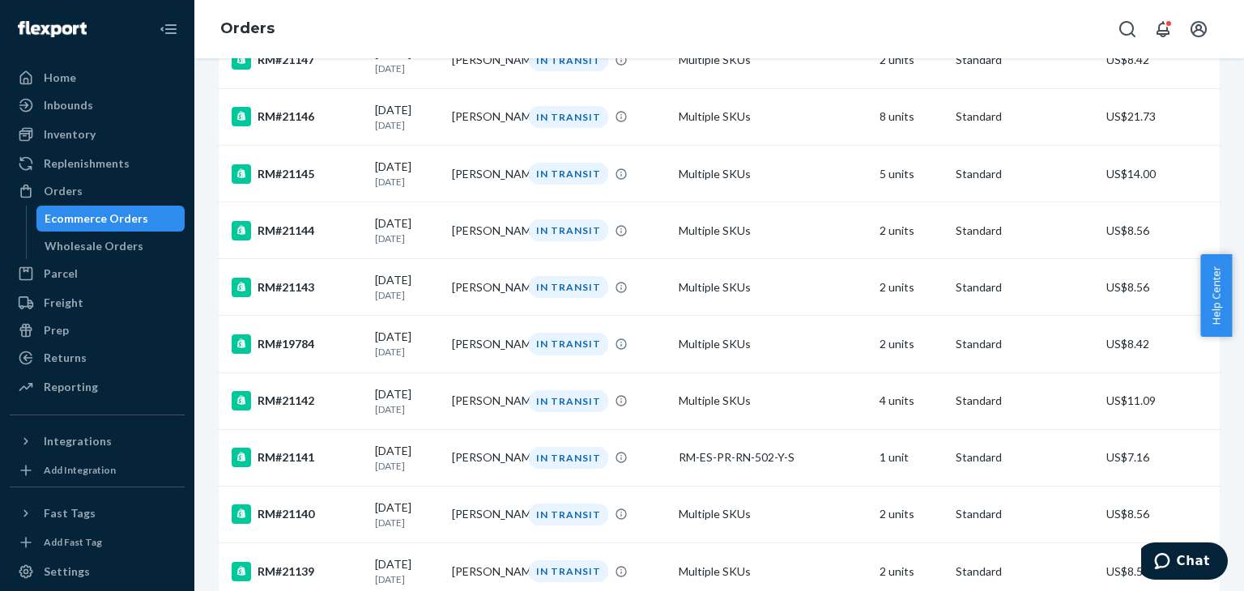
scroll to position [324, 0]
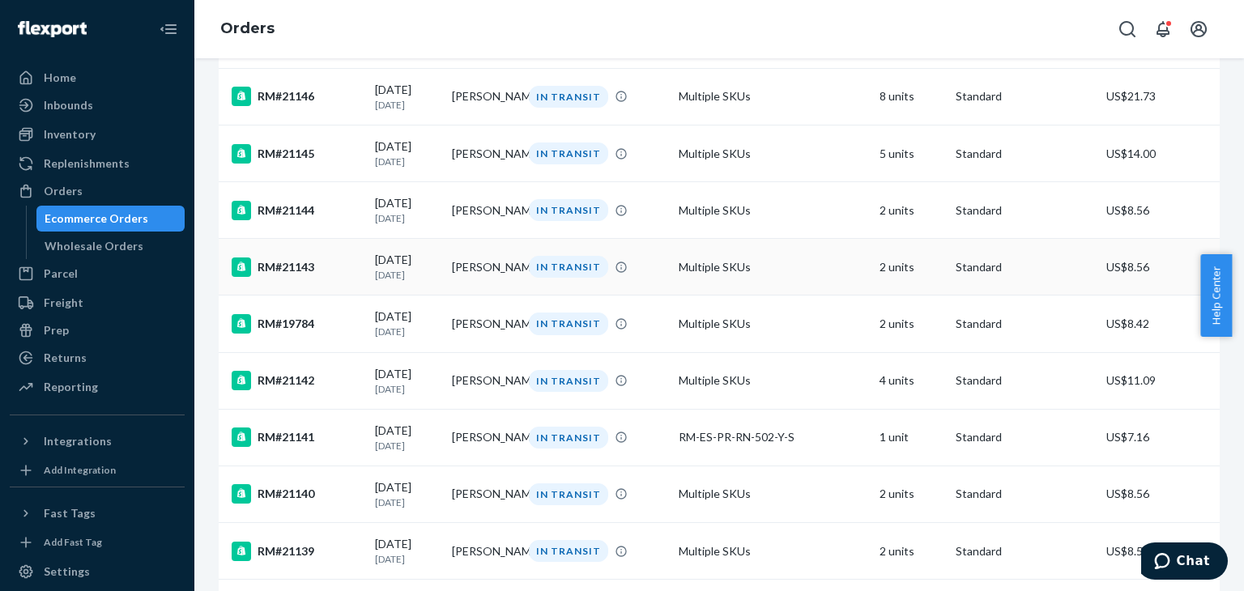
click at [316, 277] on div "RM#21143" at bounding box center [297, 267] width 130 height 19
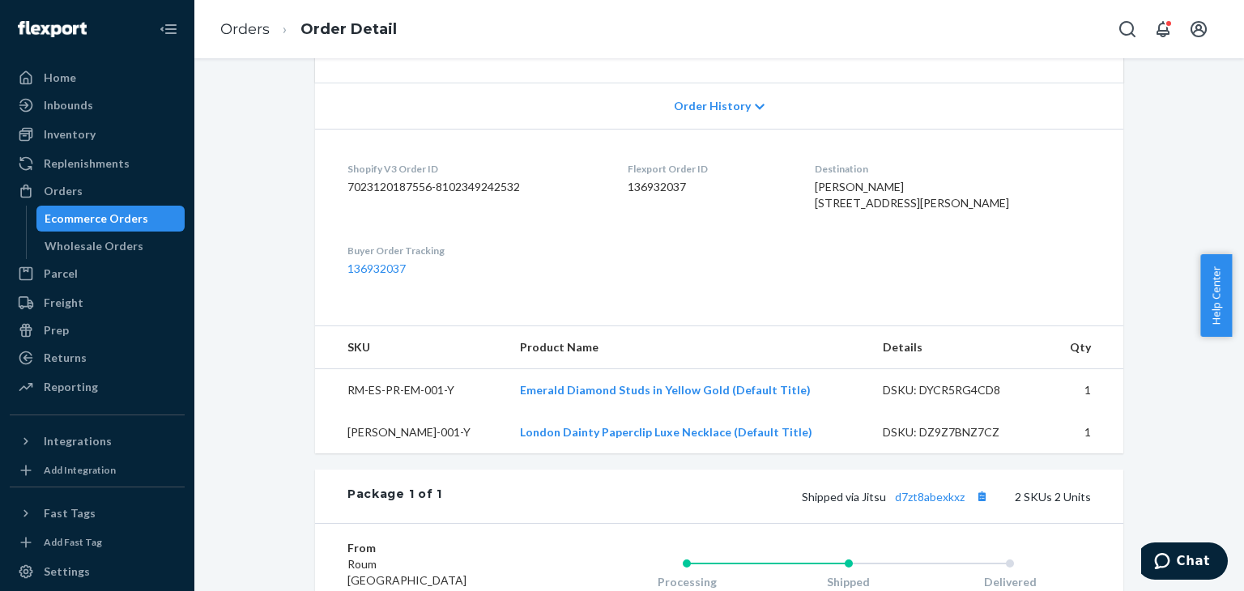
scroll to position [162, 0]
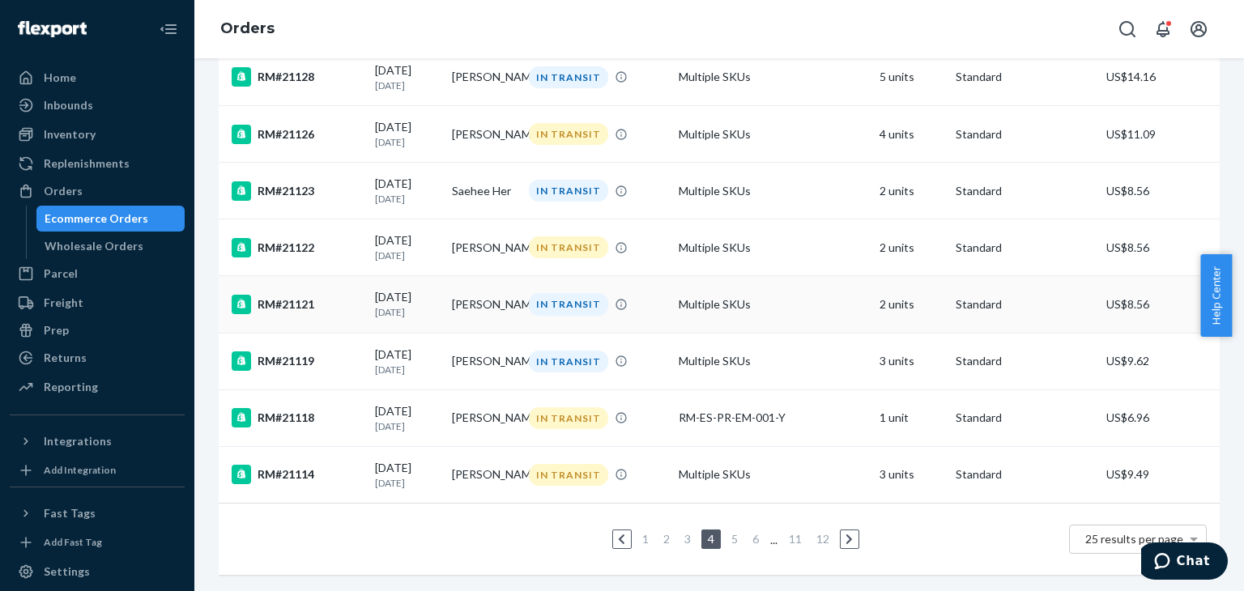
scroll to position [1186, 0]
click at [398, 403] on div "[DATE] [DATE]" at bounding box center [407, 418] width 64 height 30
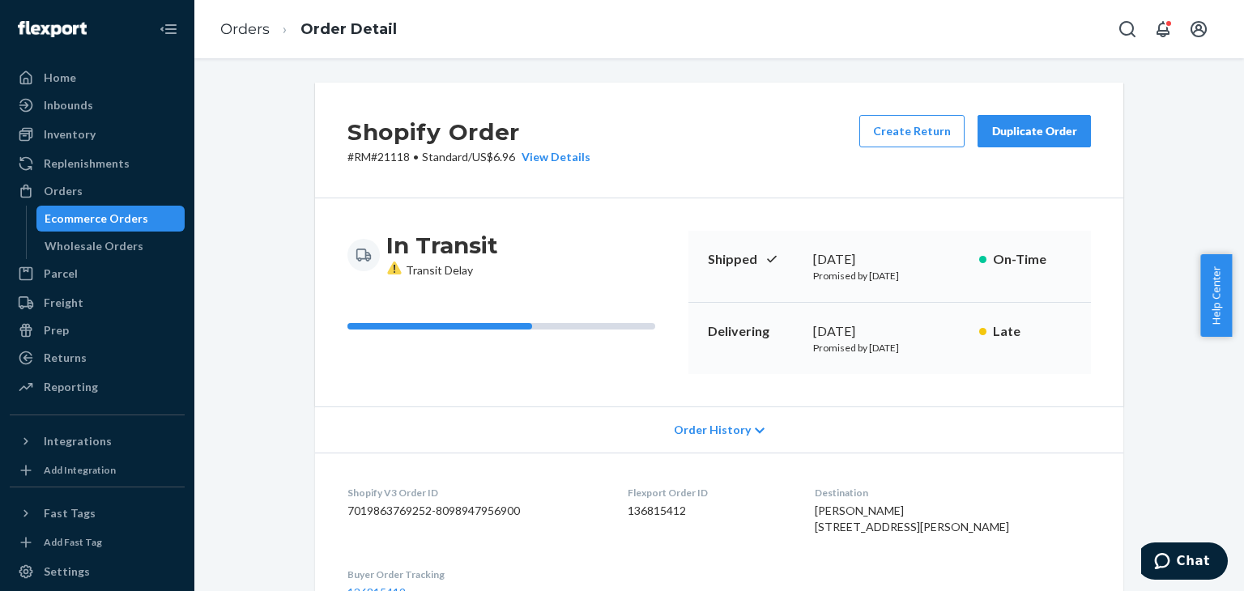
click at [68, 213] on div "Ecommerce Orders" at bounding box center [97, 219] width 104 height 16
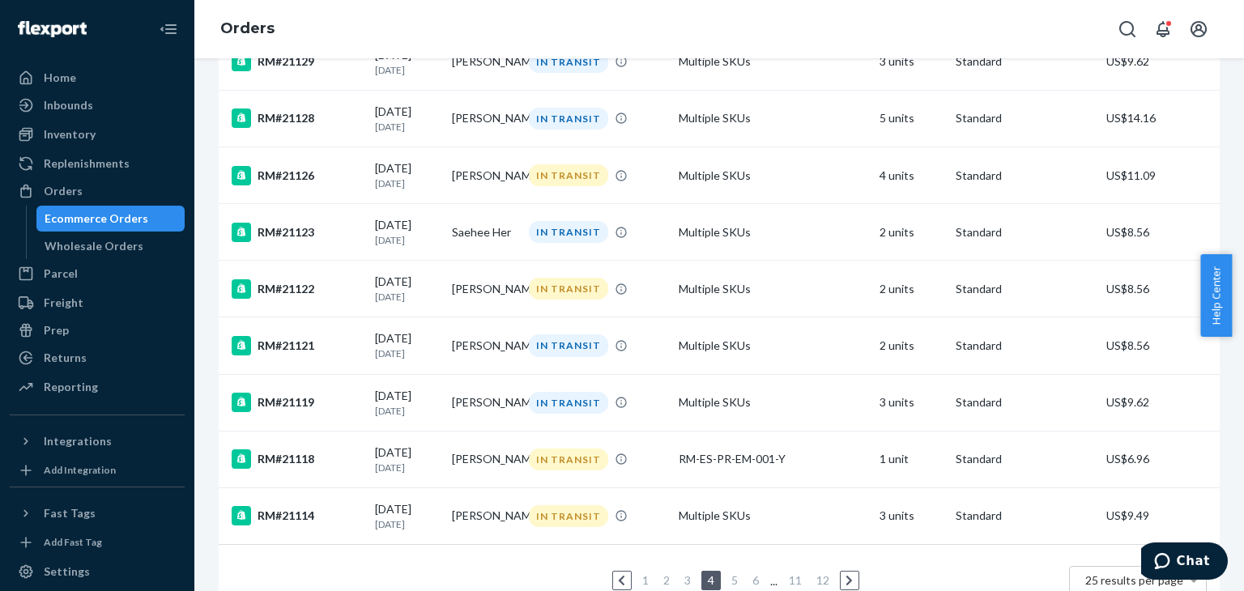
scroll to position [1186, 0]
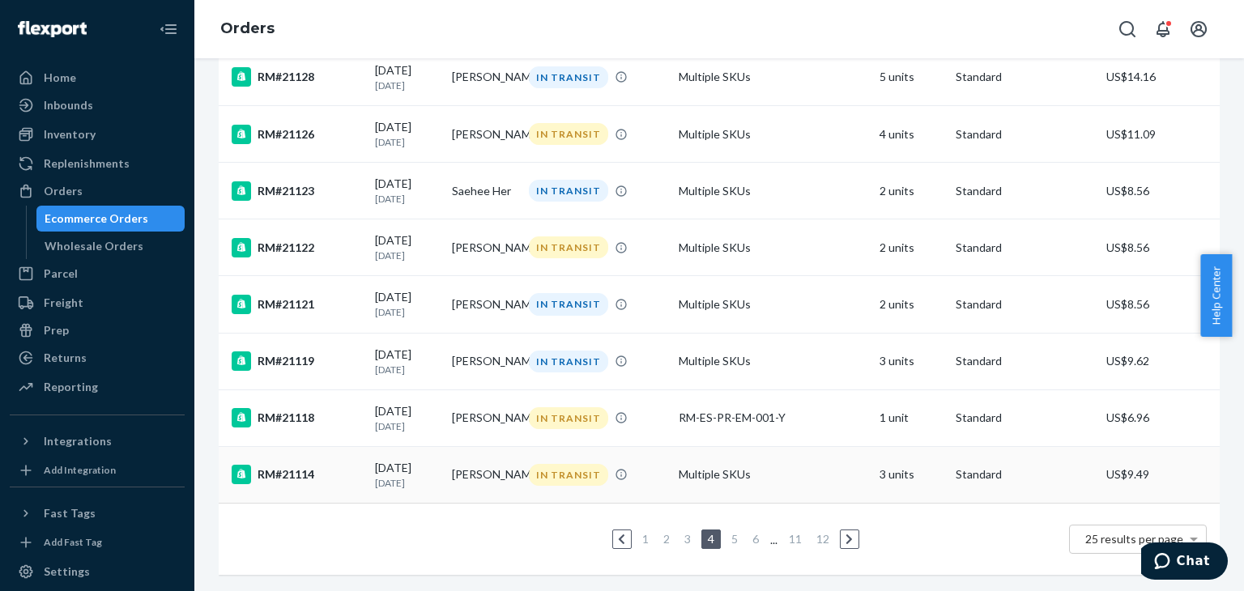
click at [318, 465] on div "RM#21114" at bounding box center [297, 474] width 130 height 19
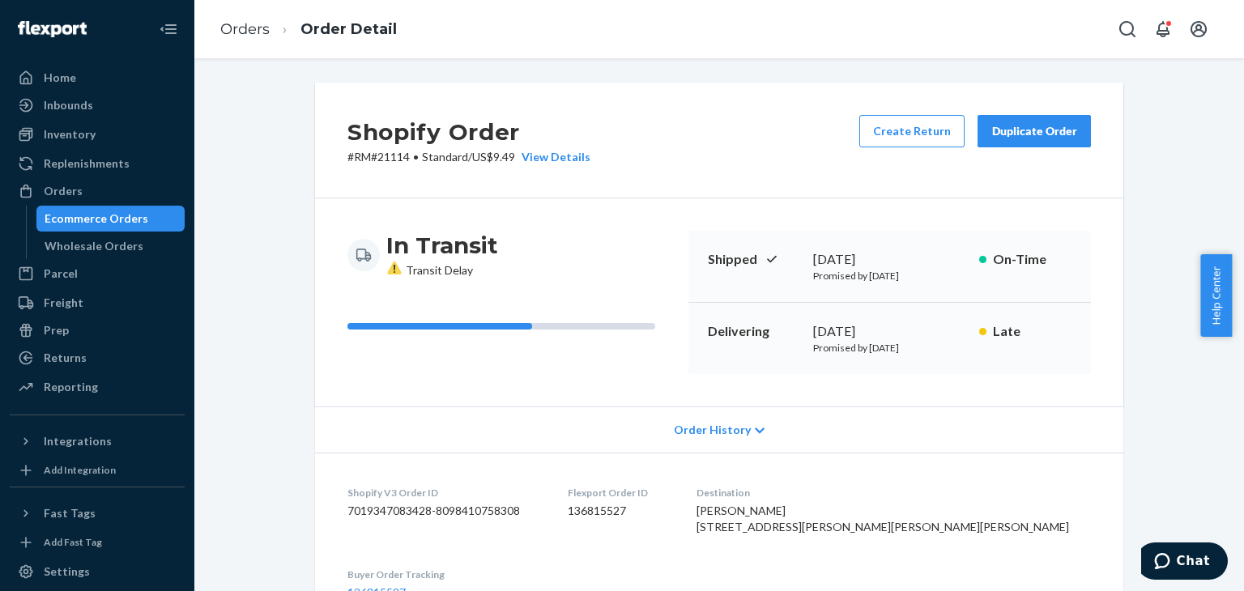
click at [392, 266] on icon at bounding box center [394, 267] width 16 height 15
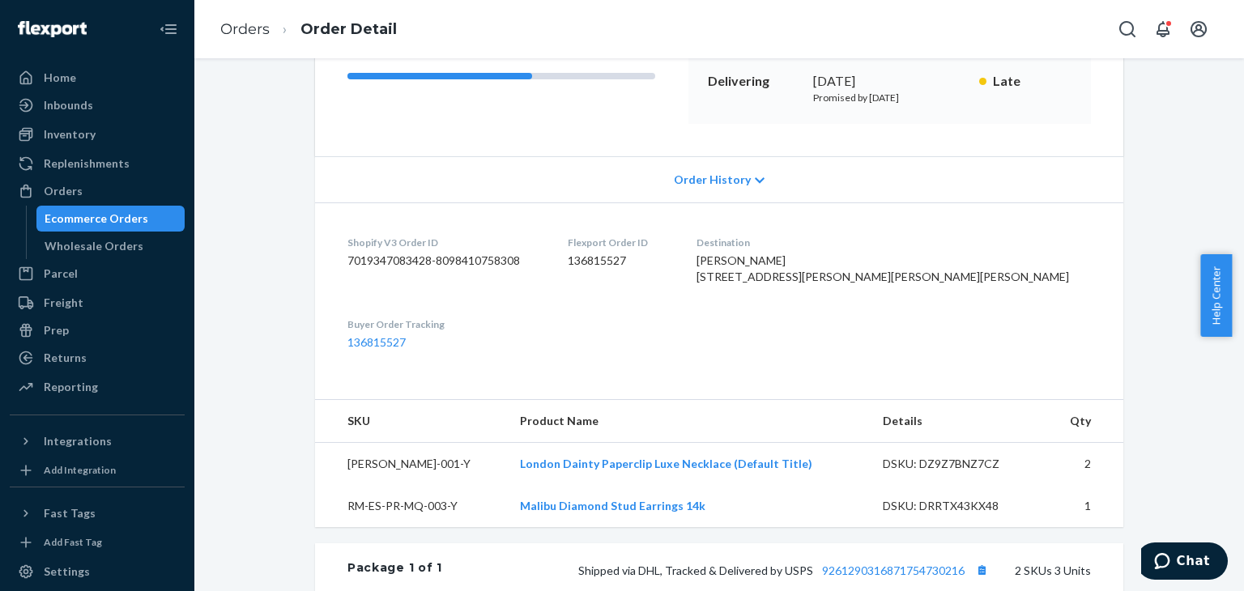
scroll to position [139, 0]
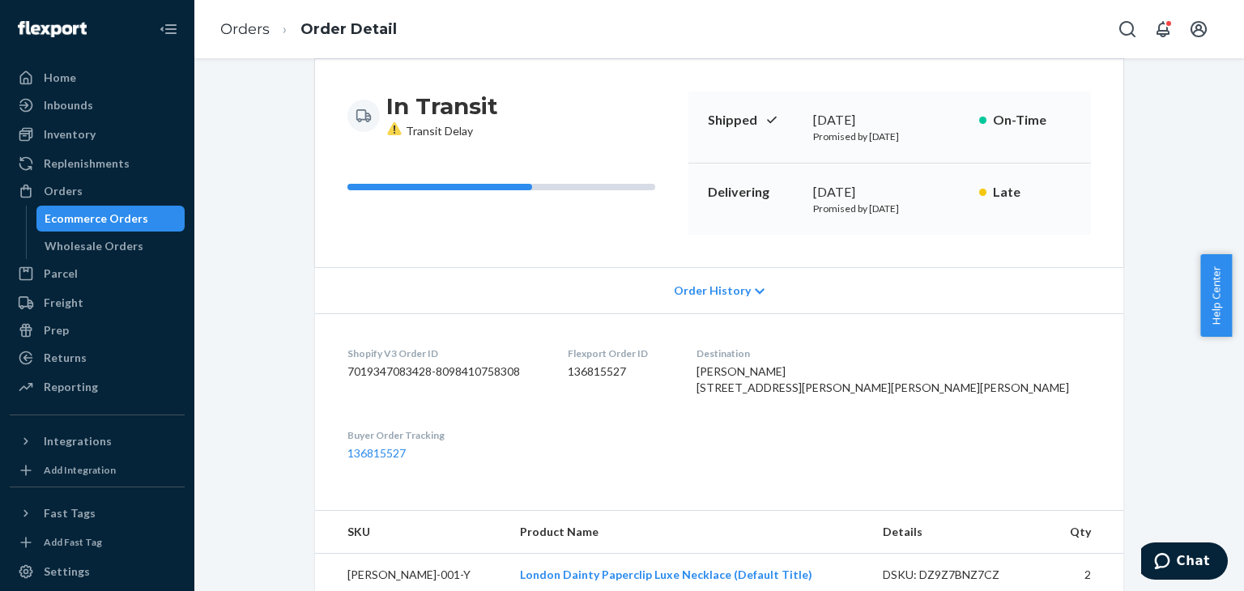
click at [727, 125] on p "Shipped" at bounding box center [754, 120] width 92 height 19
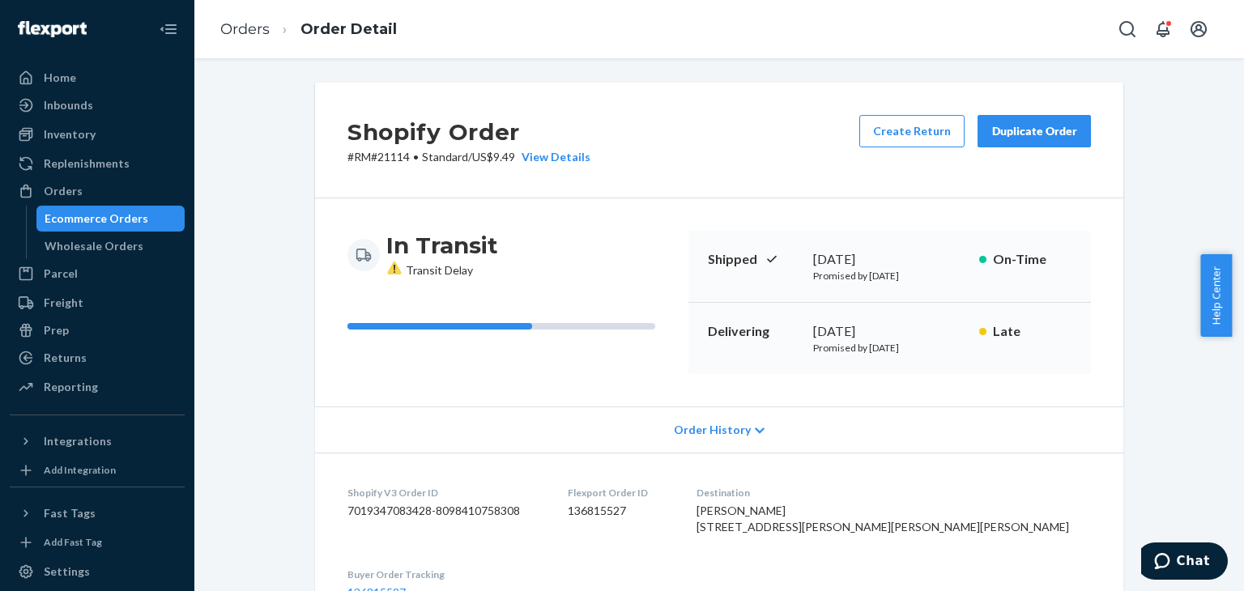
click at [79, 227] on div "Ecommerce Orders" at bounding box center [111, 218] width 146 height 23
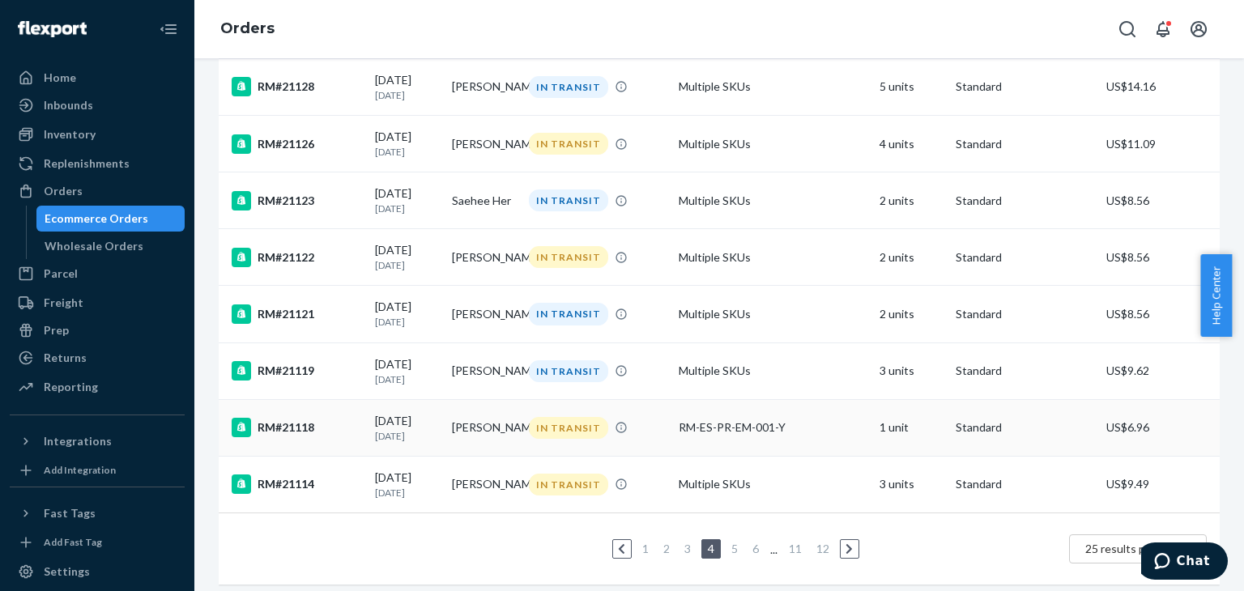
scroll to position [1186, 0]
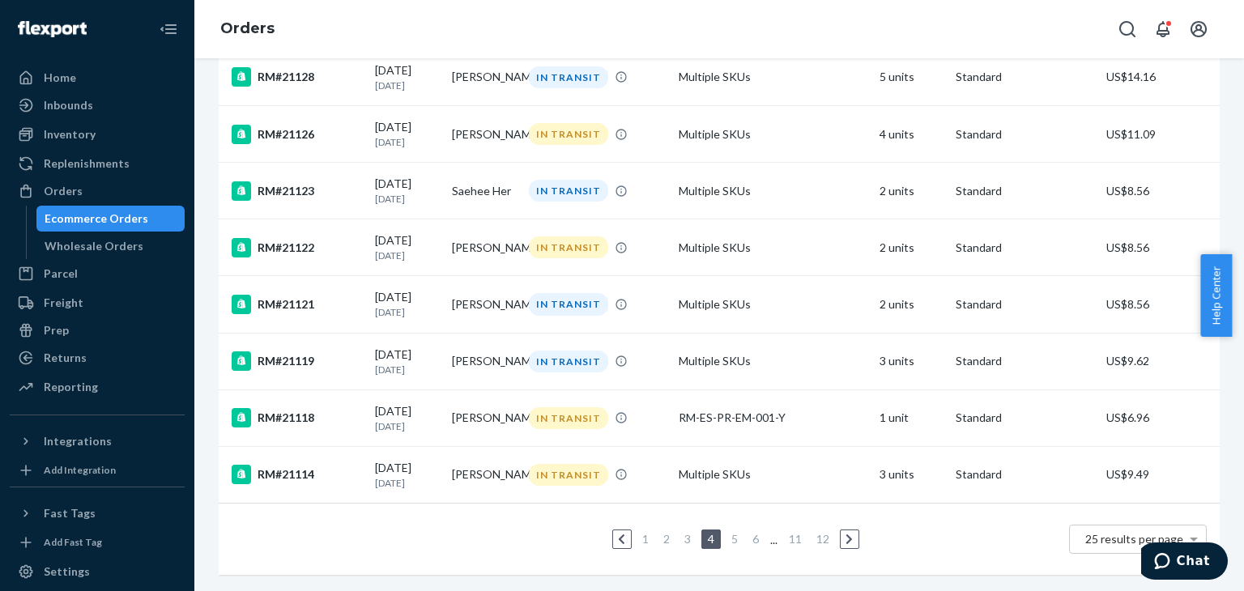
click at [791, 532] on link "11" at bounding box center [795, 539] width 19 height 14
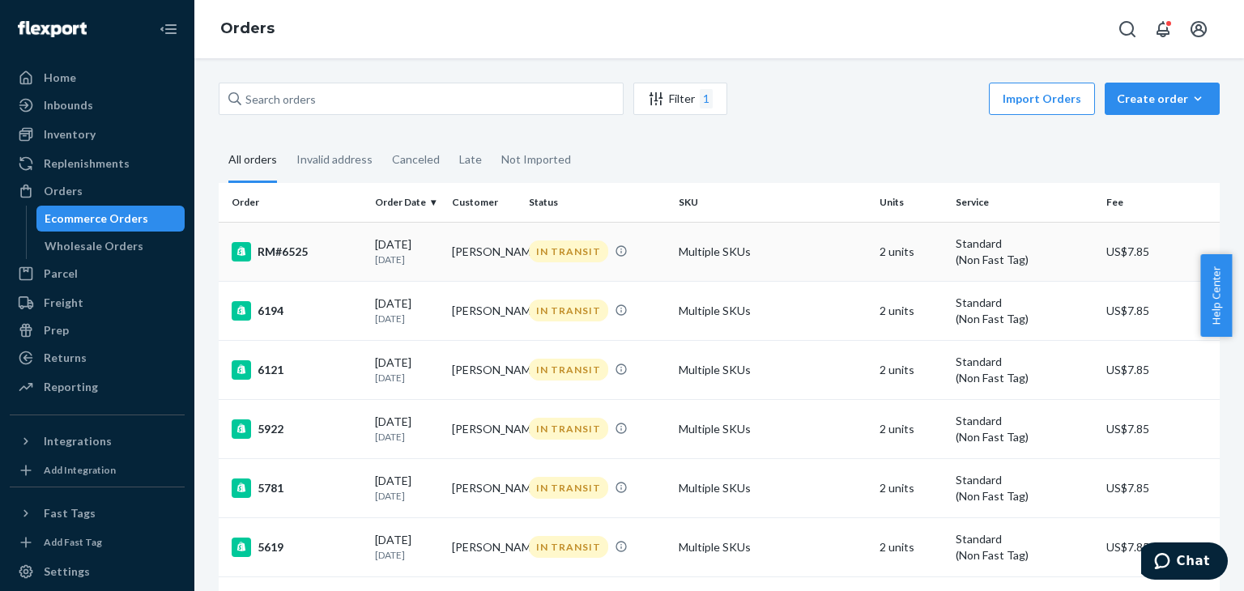
click at [279, 251] on div "RM#6525" at bounding box center [297, 251] width 130 height 19
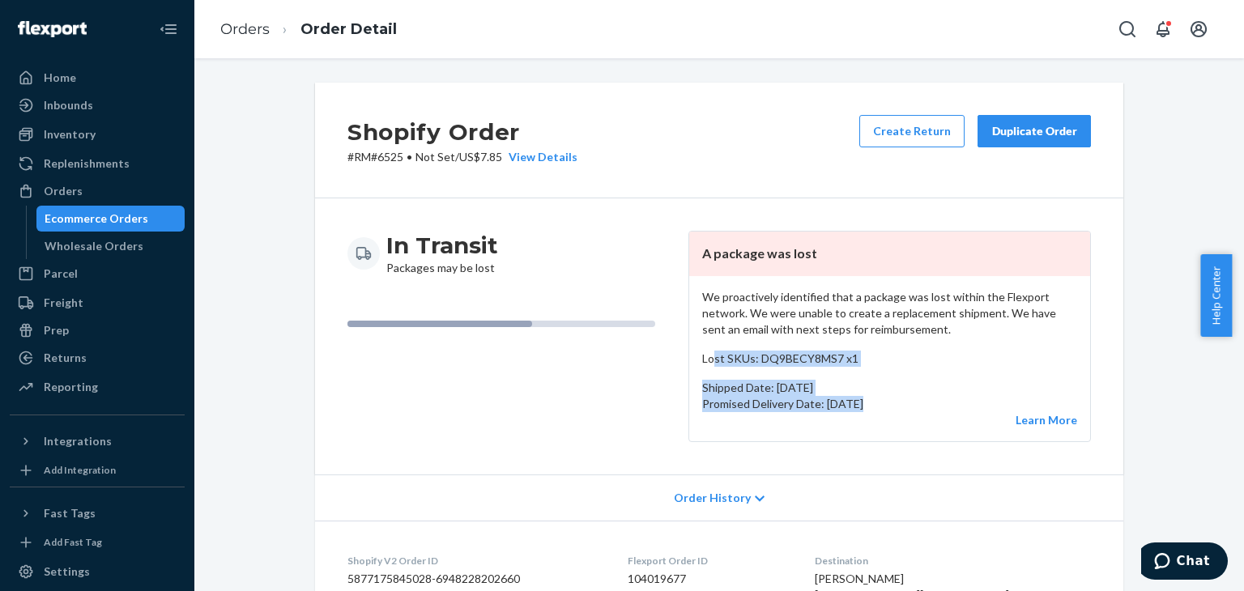
drag, startPoint x: 710, startPoint y: 366, endPoint x: 774, endPoint y: 412, distance: 79.6
click at [765, 412] on div "We proactively identified that a package was lost within the Flexport network. …" at bounding box center [889, 358] width 401 height 165
click at [824, 405] on p "Promised Delivery Date: [DATE]" at bounding box center [889, 404] width 375 height 16
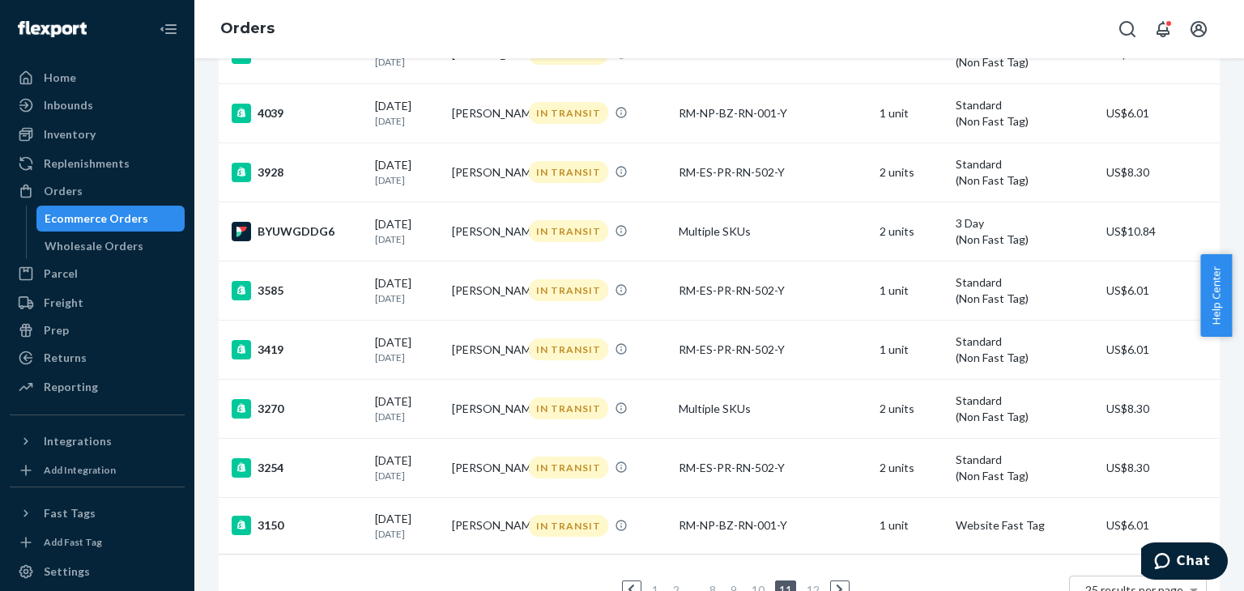
scroll to position [1204, 0]
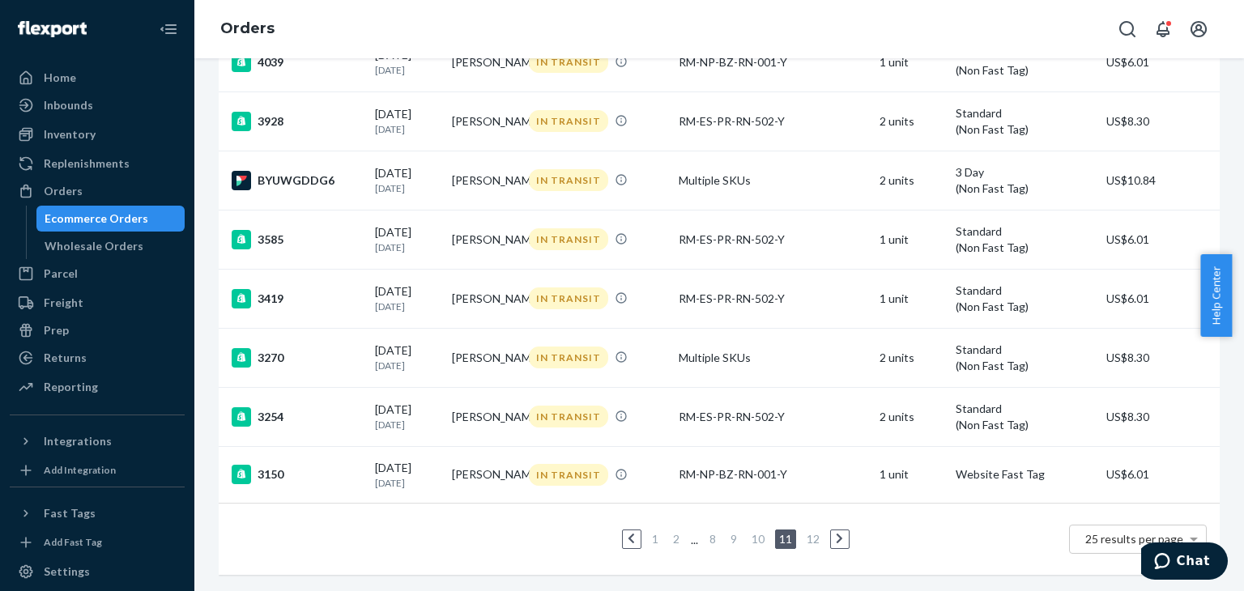
click at [653, 532] on link "1" at bounding box center [655, 539] width 13 height 14
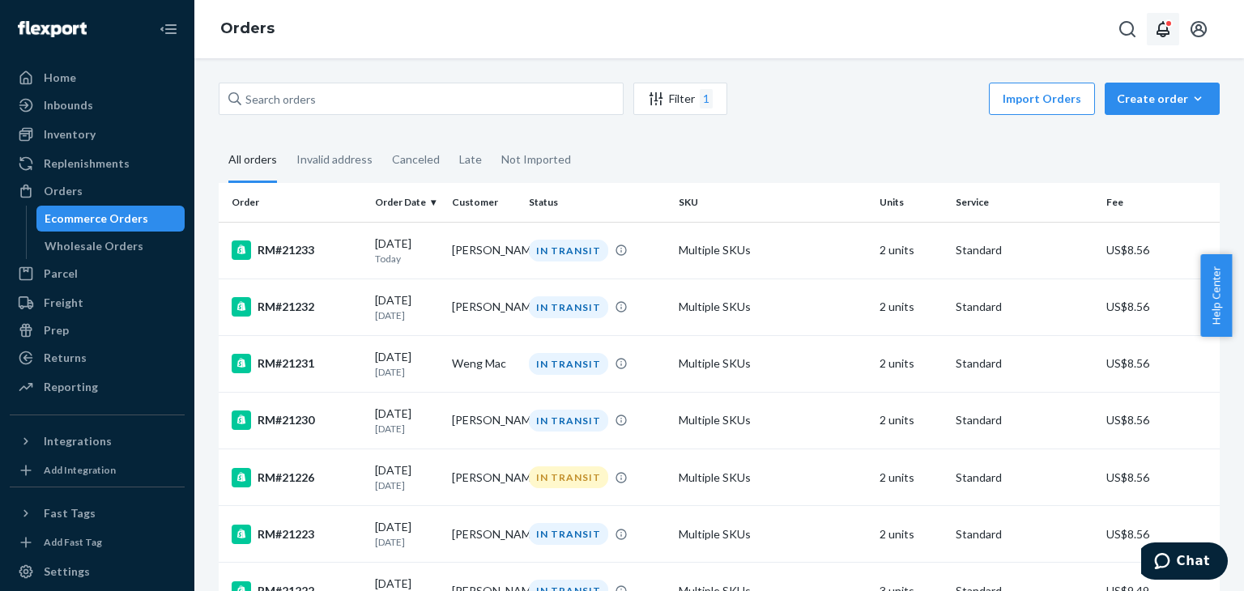
click at [1157, 32] on icon "Open notifications" at bounding box center [1163, 29] width 13 height 16
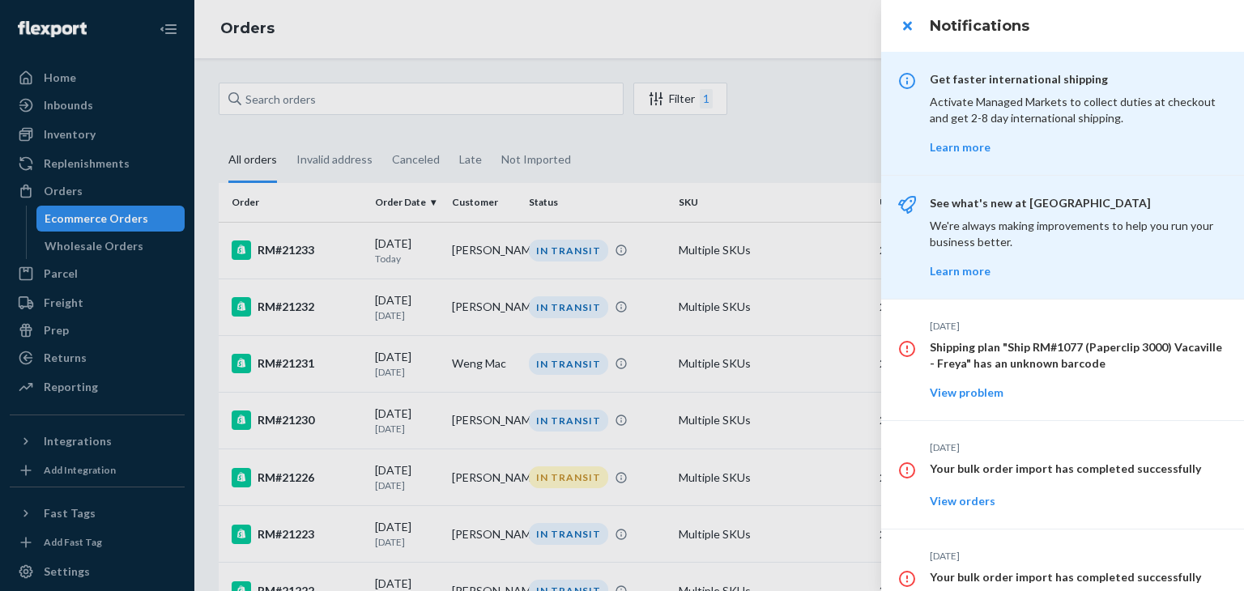
click at [1066, 124] on p "Activate Managed Markets to collect duties at checkout and get 2-8 day internat…" at bounding box center [1077, 110] width 295 height 32
click at [810, 140] on div at bounding box center [622, 295] width 1244 height 591
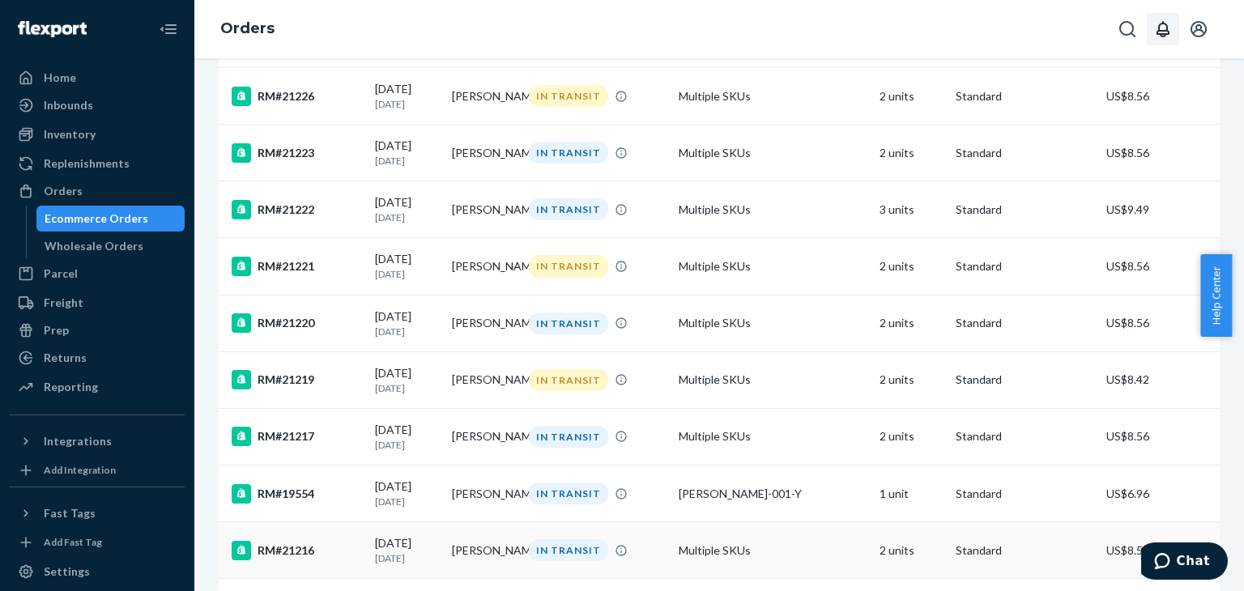
scroll to position [486, 0]
